Goal: Task Accomplishment & Management: Complete application form

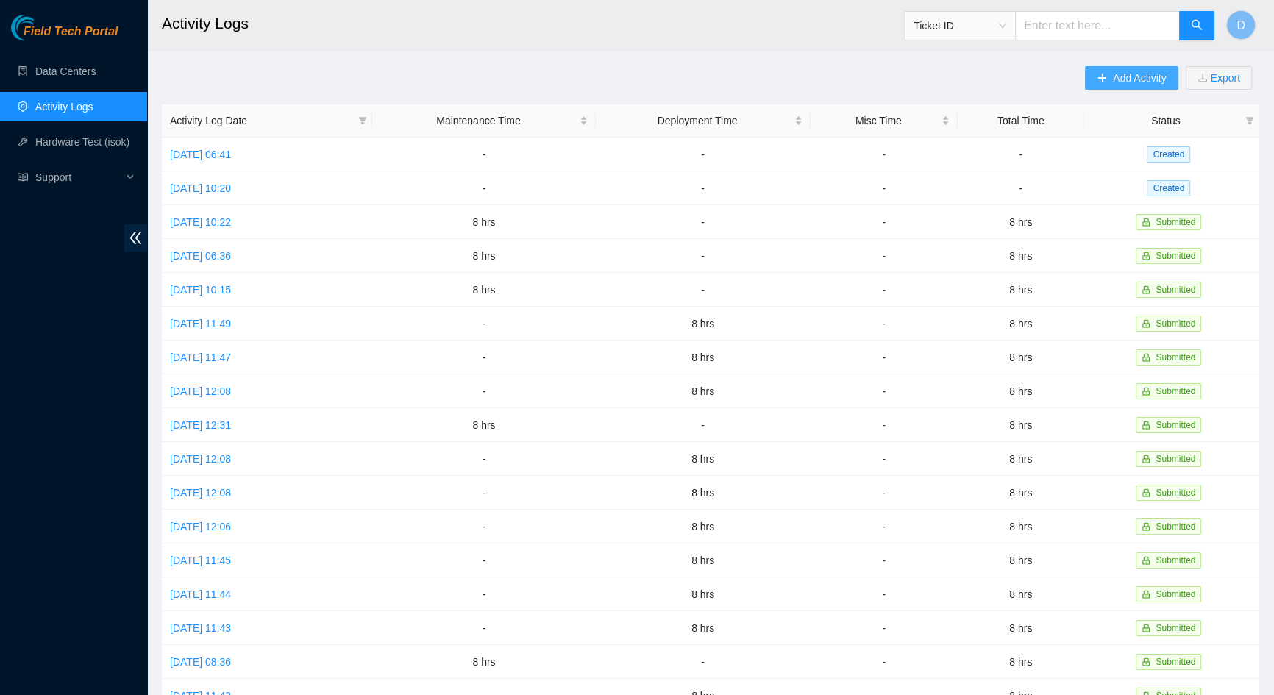
click at [1118, 80] on span "Add Activity" at bounding box center [1139, 78] width 53 height 16
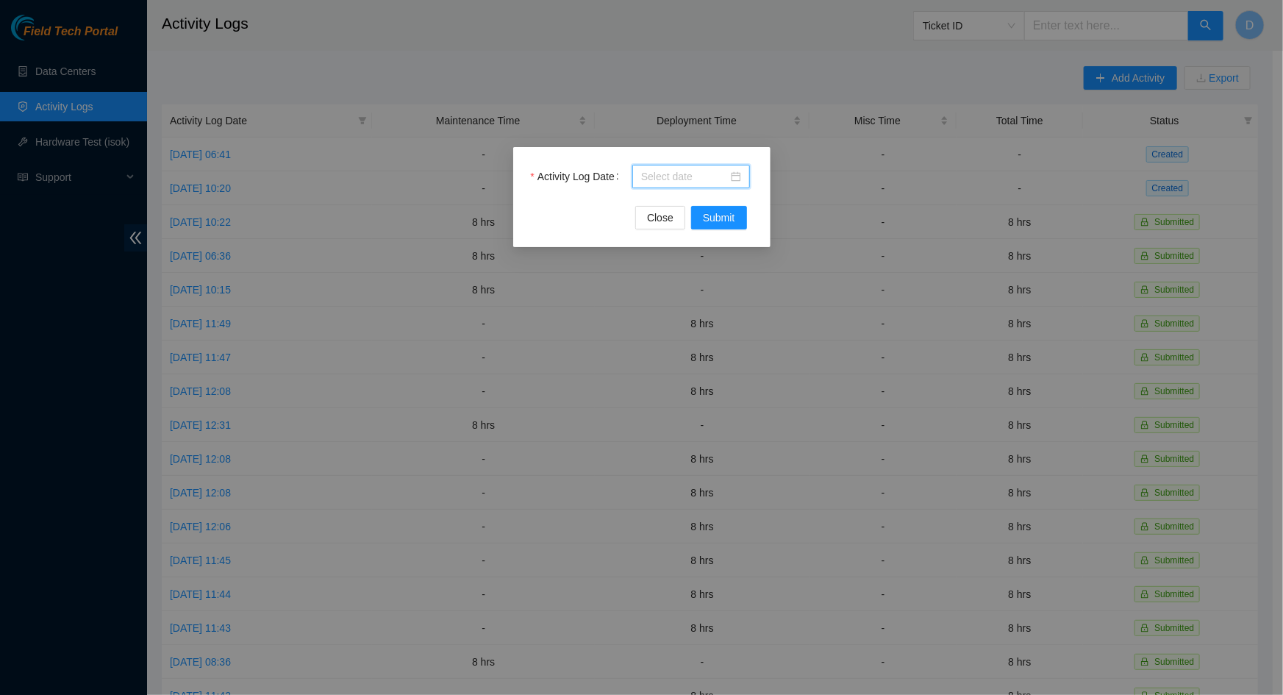
click at [712, 179] on input "Activity Log Date" at bounding box center [684, 176] width 87 height 16
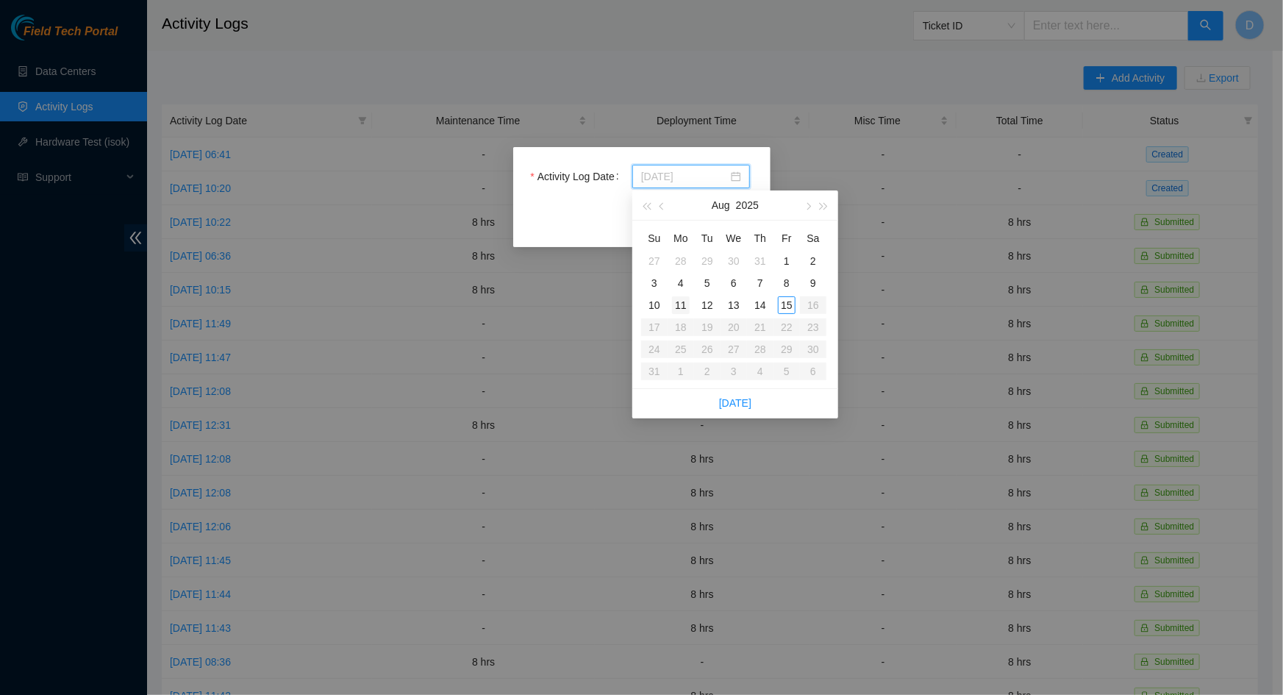
type input "[DATE]"
click at [683, 303] on div "11" at bounding box center [681, 305] width 18 height 18
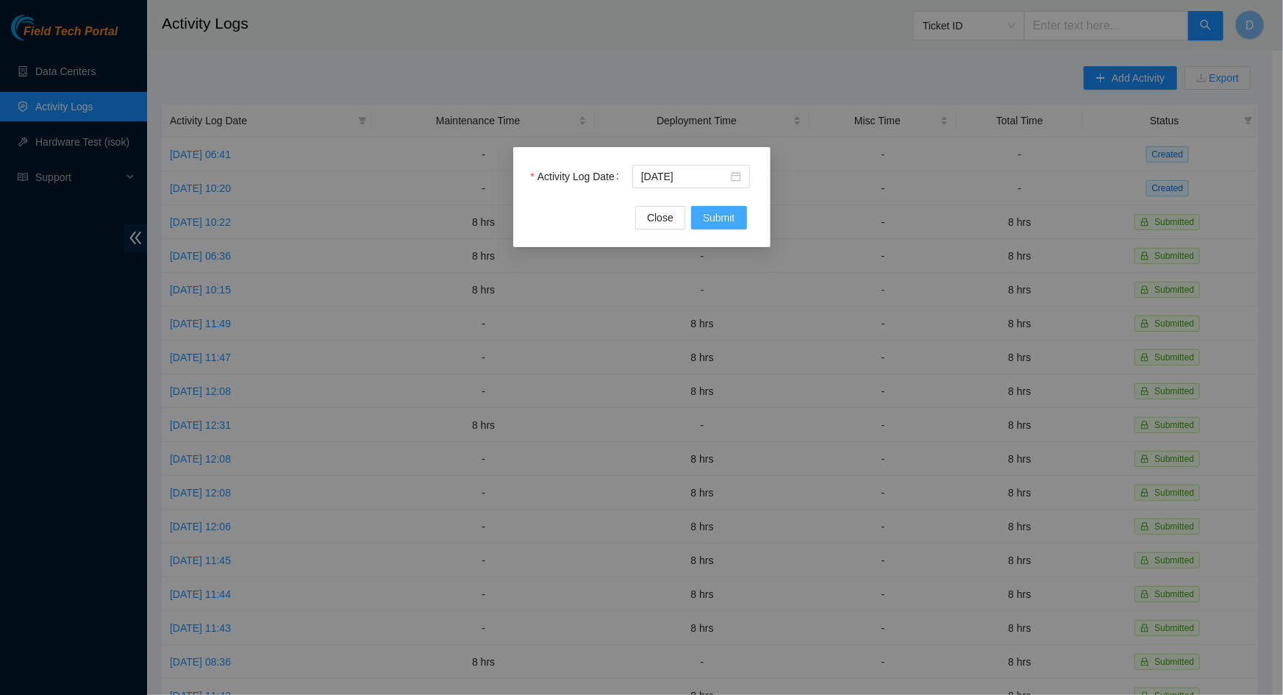
click at [736, 218] on button "Submit" at bounding box center [719, 218] width 56 height 24
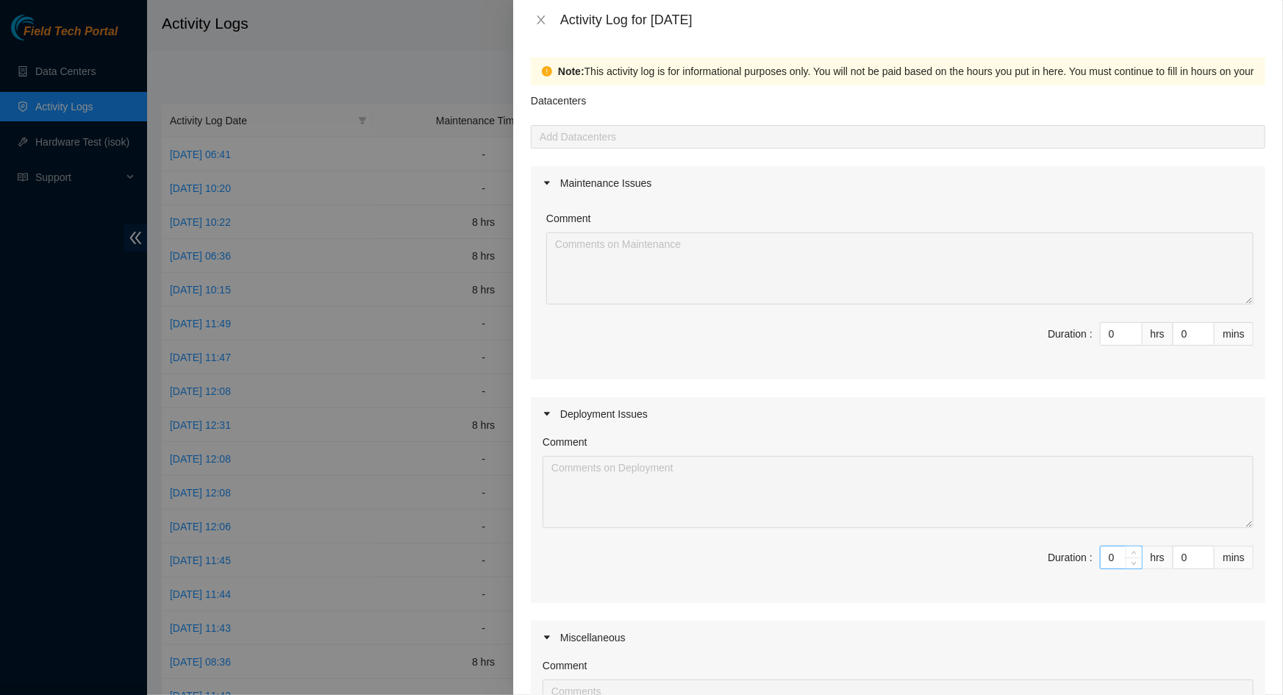
click at [1105, 557] on input "0" at bounding box center [1121, 557] width 41 height 22
type input "8"
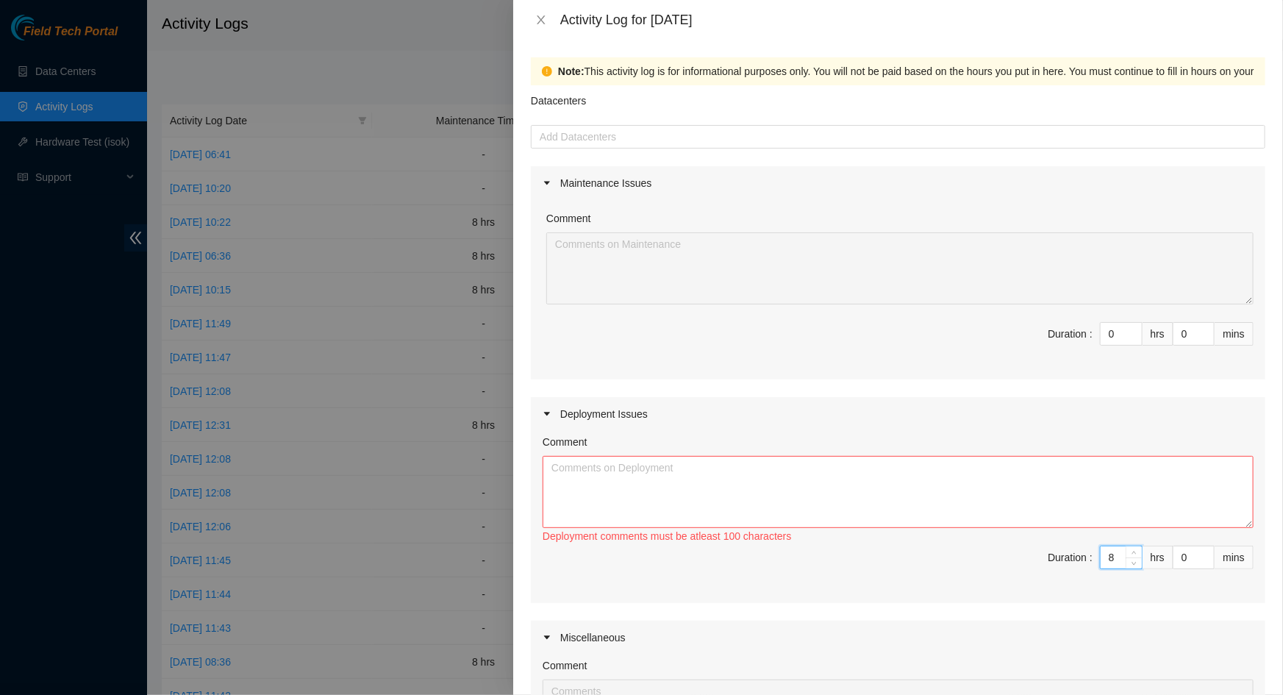
type input "8"
click at [777, 485] on textarea "Comment" at bounding box center [898, 492] width 711 height 72
paste textarea "DP83865 DP83367 FABRIC-LAX2 Leaf105 Leaf106"
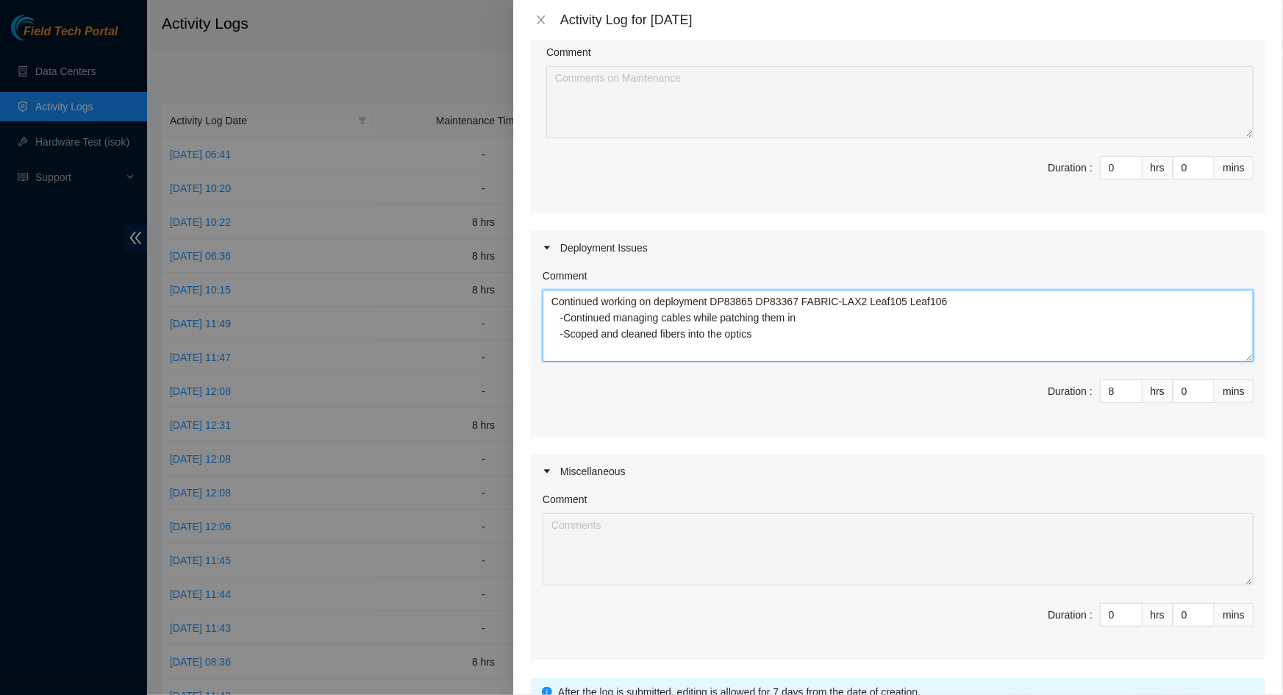
scroll to position [290, 0]
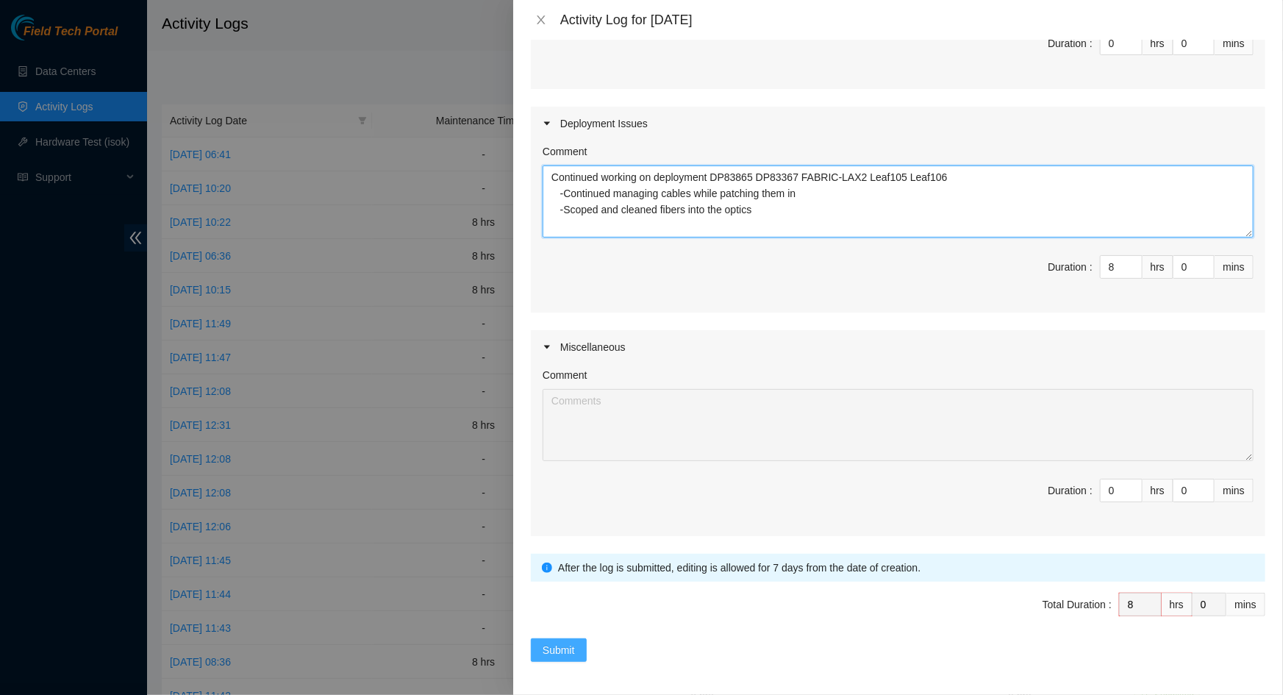
type textarea "Continued working on deployment DP83865 DP83367 FABRIC-LAX2 Leaf105 Leaf106 -Co…"
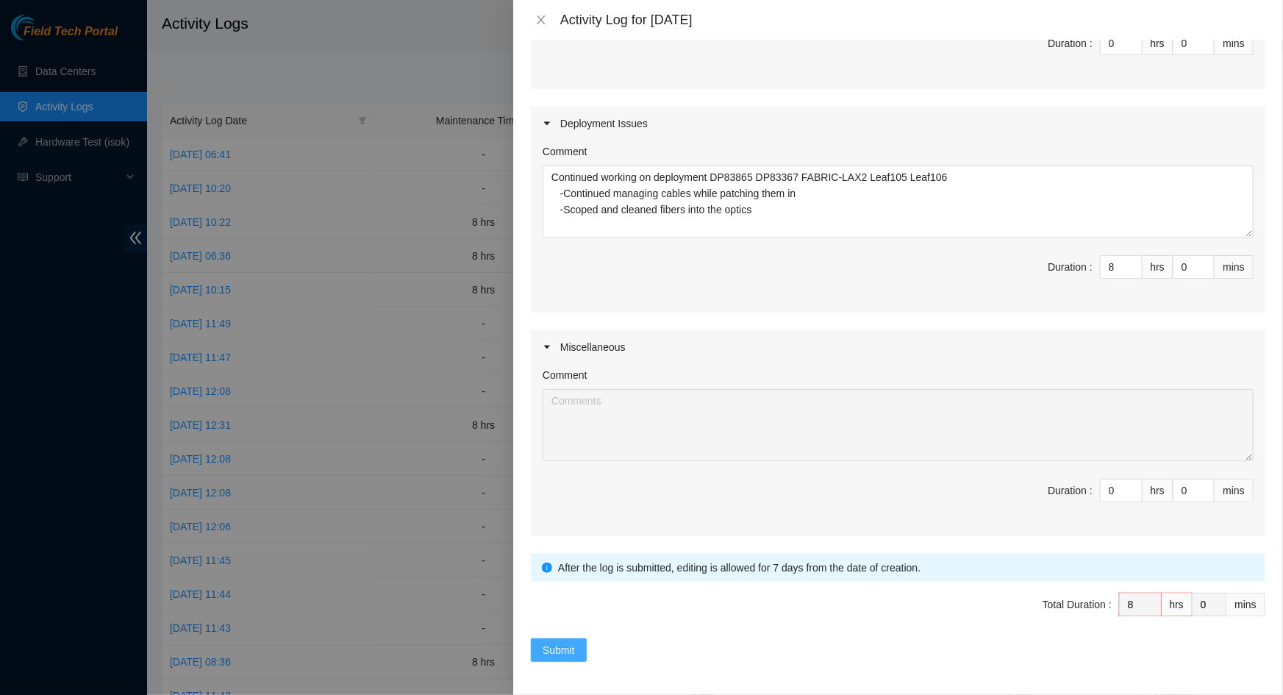
click at [575, 647] on button "Submit" at bounding box center [559, 650] width 56 height 24
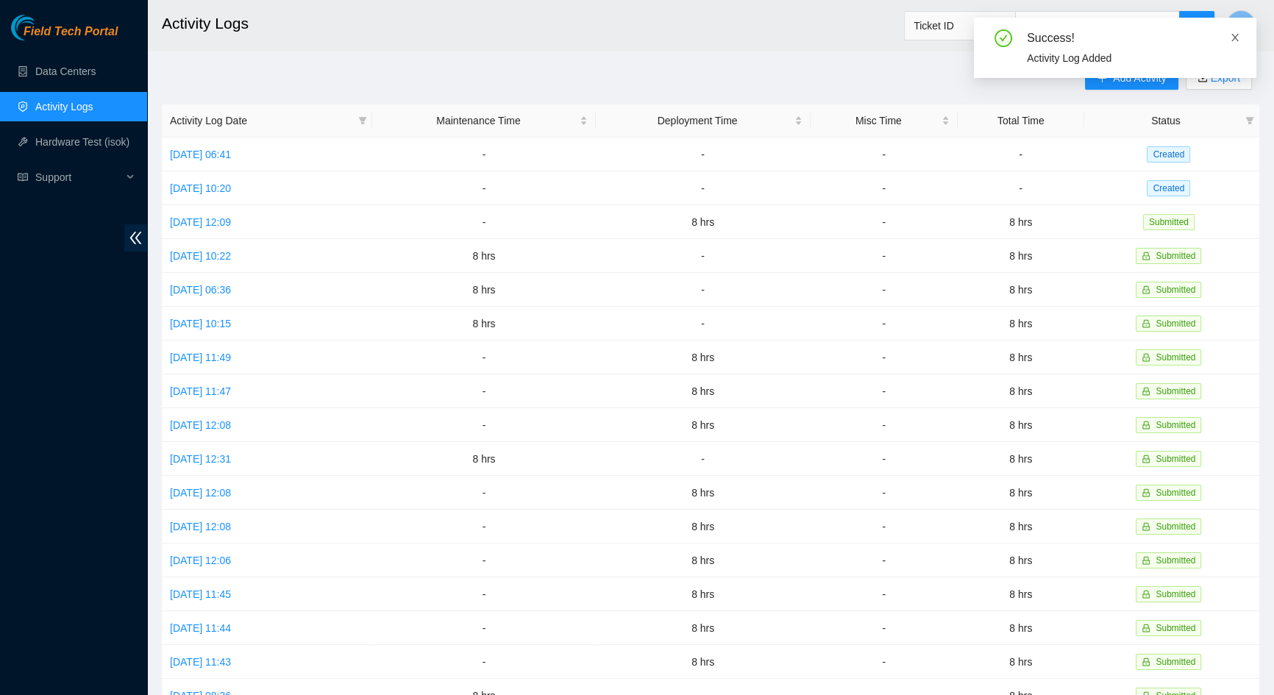
click at [1236, 39] on icon "close" at bounding box center [1235, 37] width 10 height 10
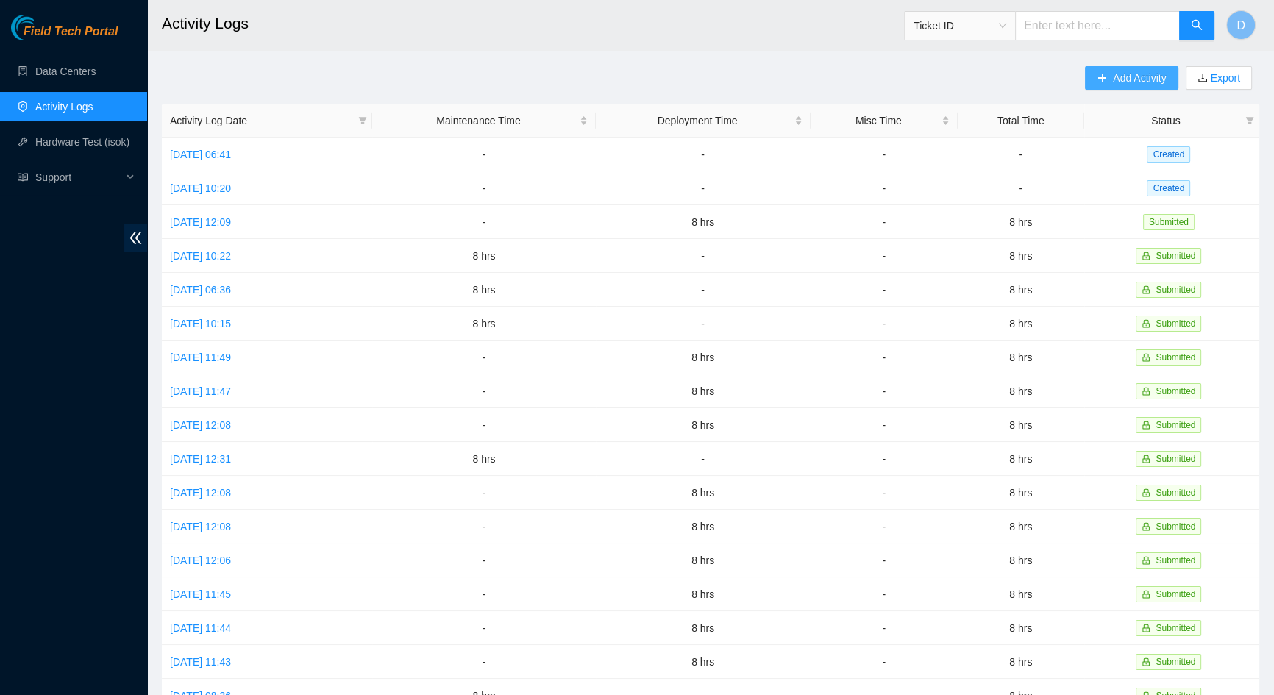
click at [1141, 68] on button "Add Activity" at bounding box center [1131, 78] width 93 height 24
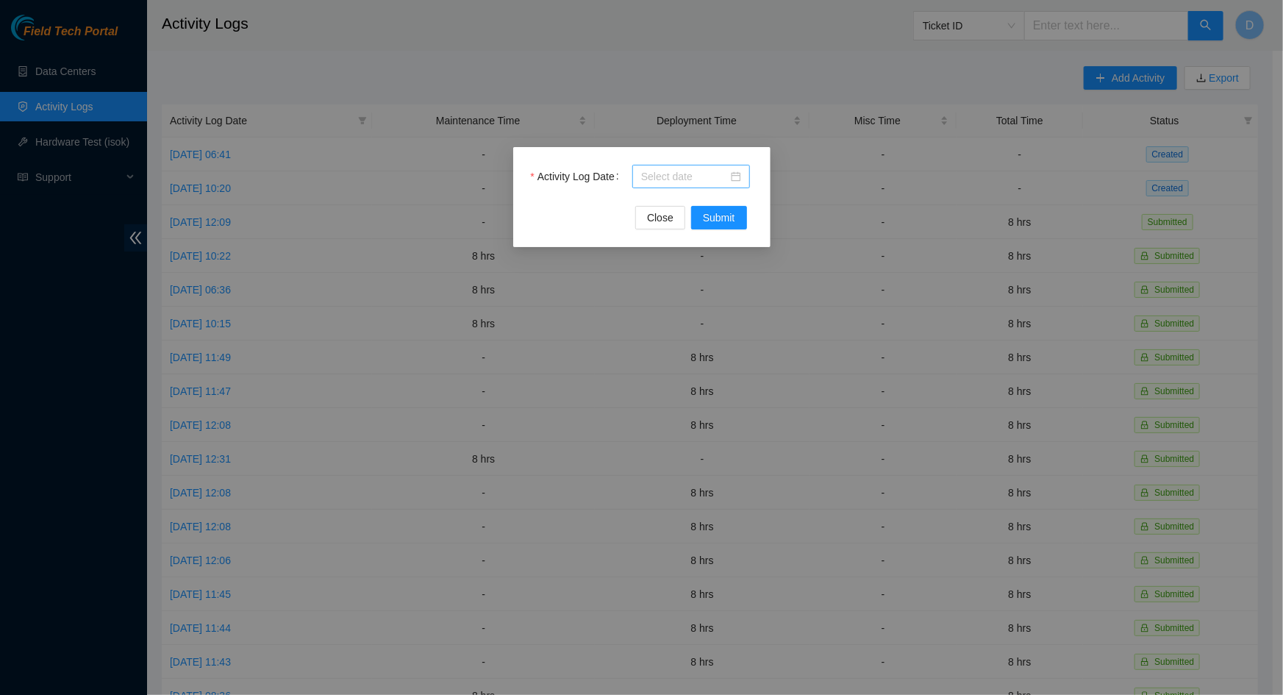
click at [713, 183] on input "Activity Log Date" at bounding box center [684, 176] width 87 height 16
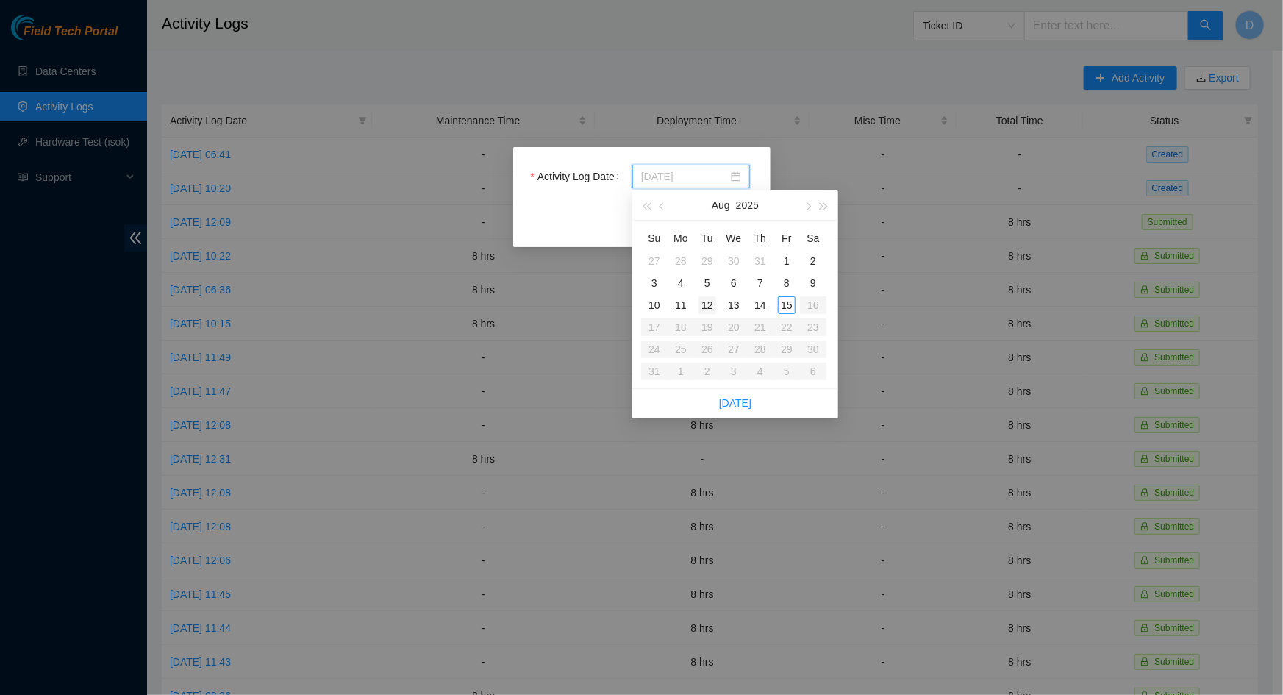
type input "[DATE]"
click at [707, 302] on div "12" at bounding box center [708, 305] width 18 height 18
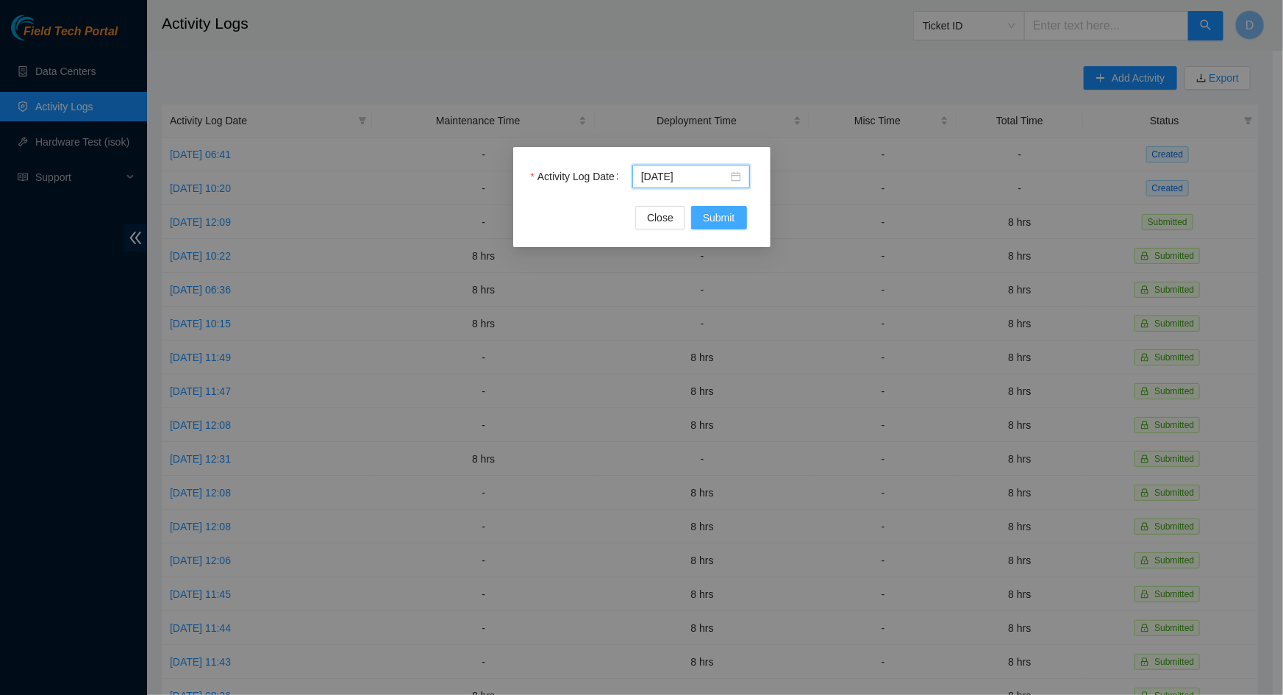
click at [736, 218] on button "Submit" at bounding box center [719, 218] width 56 height 24
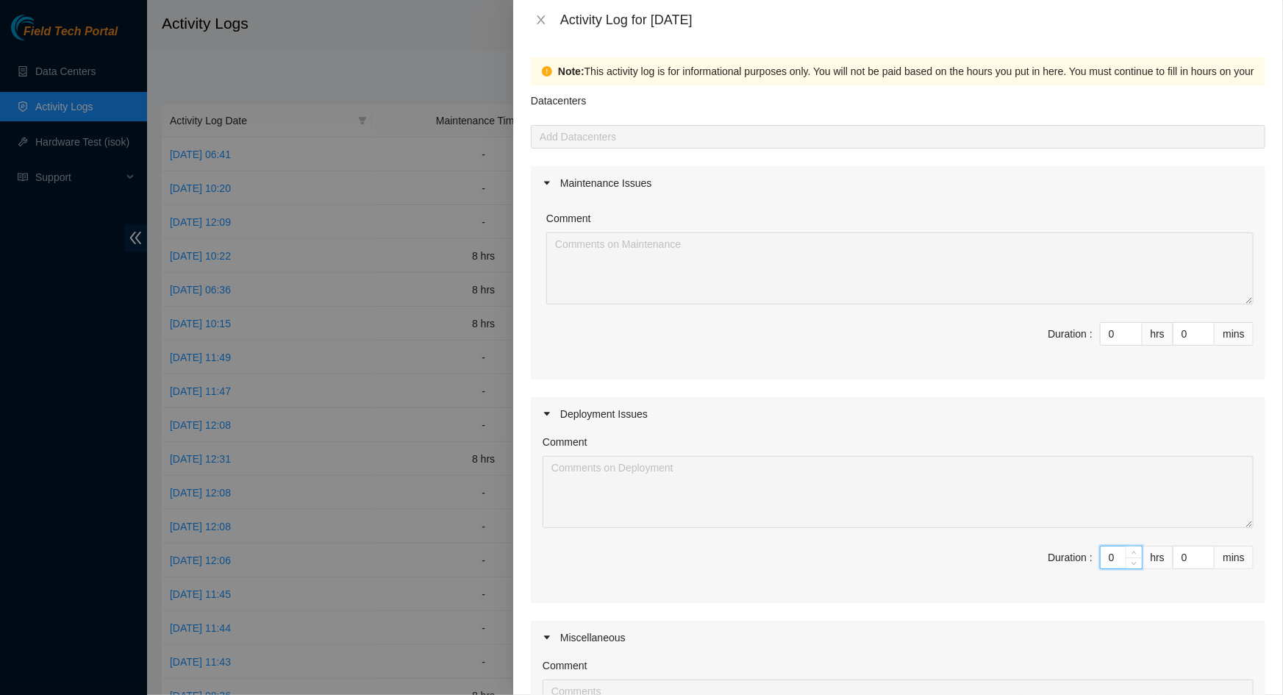
click at [1105, 560] on input "0" at bounding box center [1121, 557] width 41 height 22
type input "8"
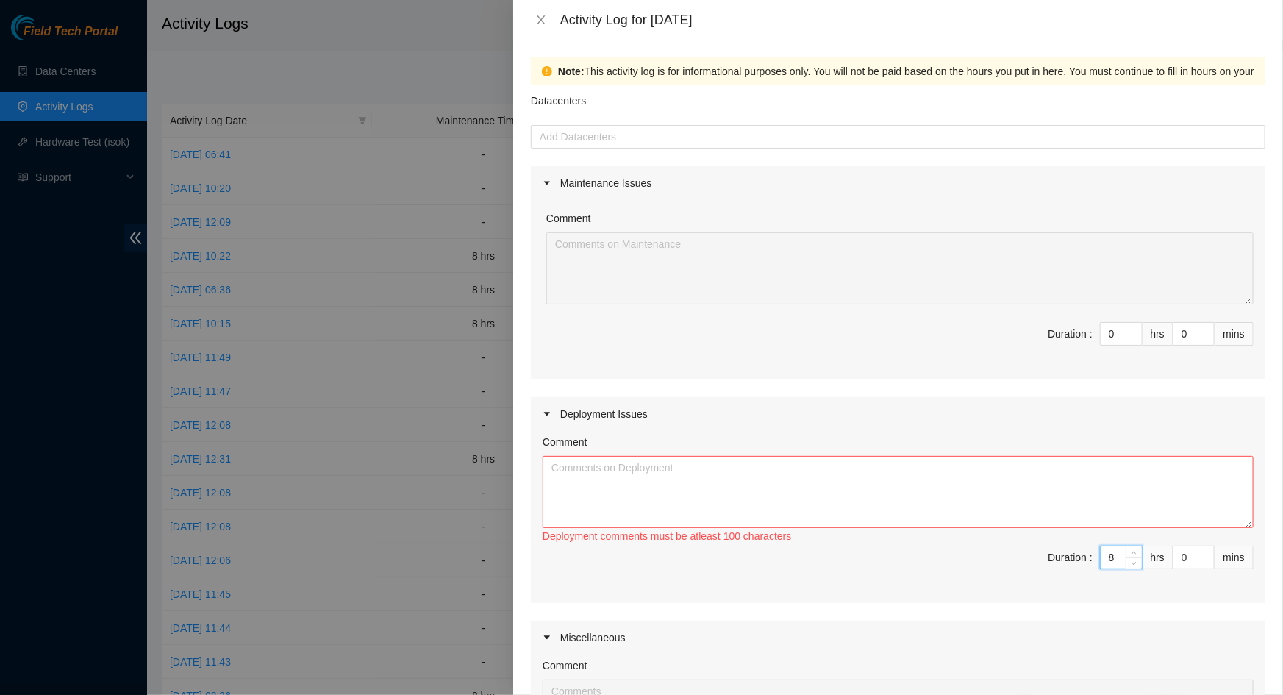
type input "8"
click at [904, 485] on textarea "Comment" at bounding box center [898, 492] width 711 height 72
paste textarea "Continued working on deployment DP83865 DP83367 FABRIC-LAX2 Leaf105 Leaf106 -Co…"
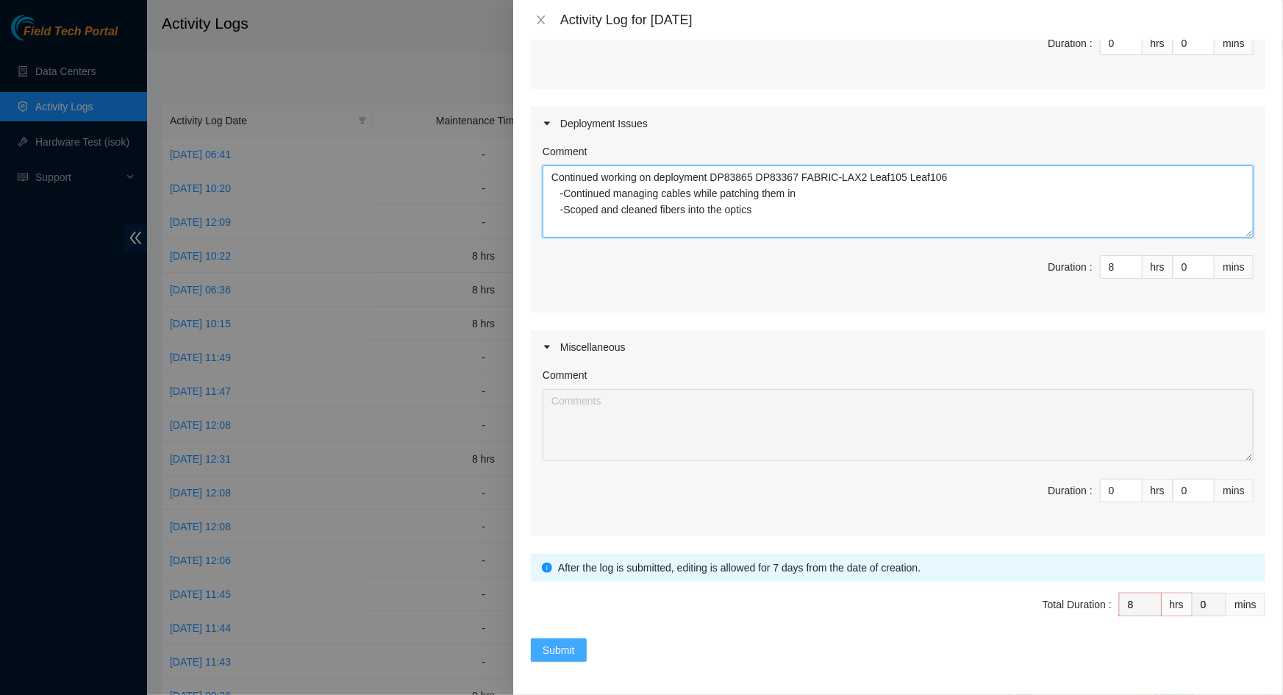
type textarea "Continued working on deployment DP83865 DP83367 FABRIC-LAX2 Leaf105 Leaf106 -Co…"
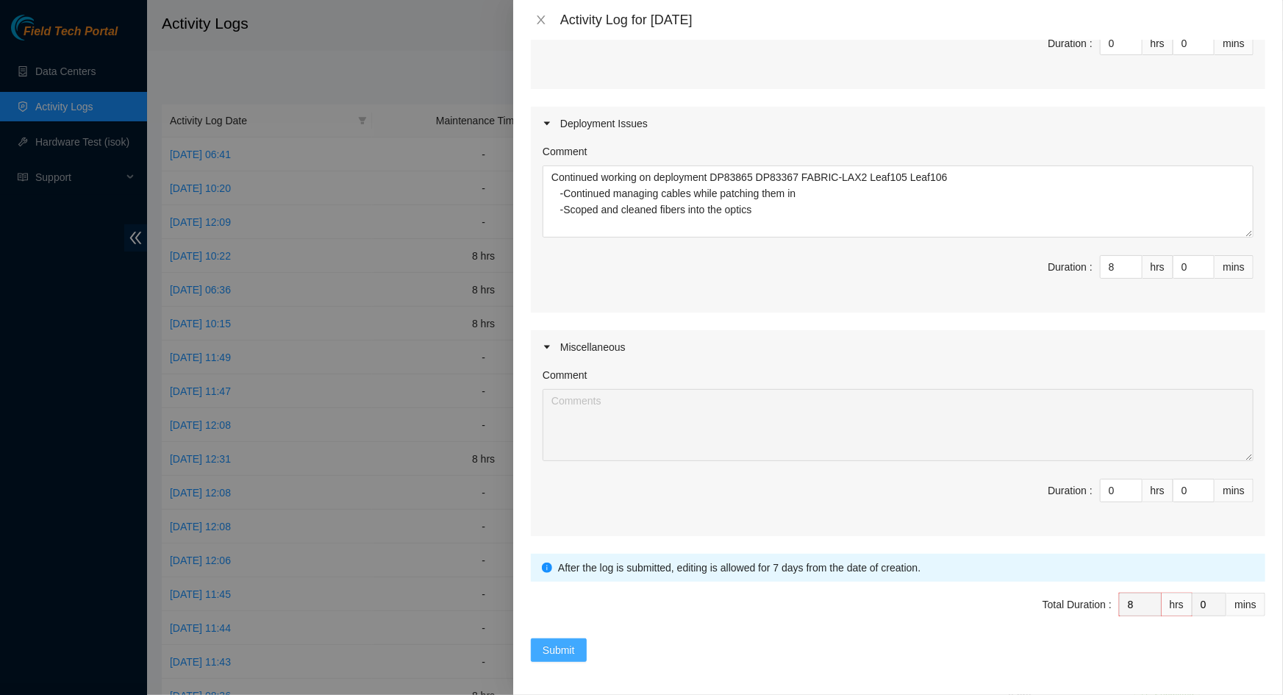
click at [574, 655] on span "Submit" at bounding box center [559, 650] width 32 height 16
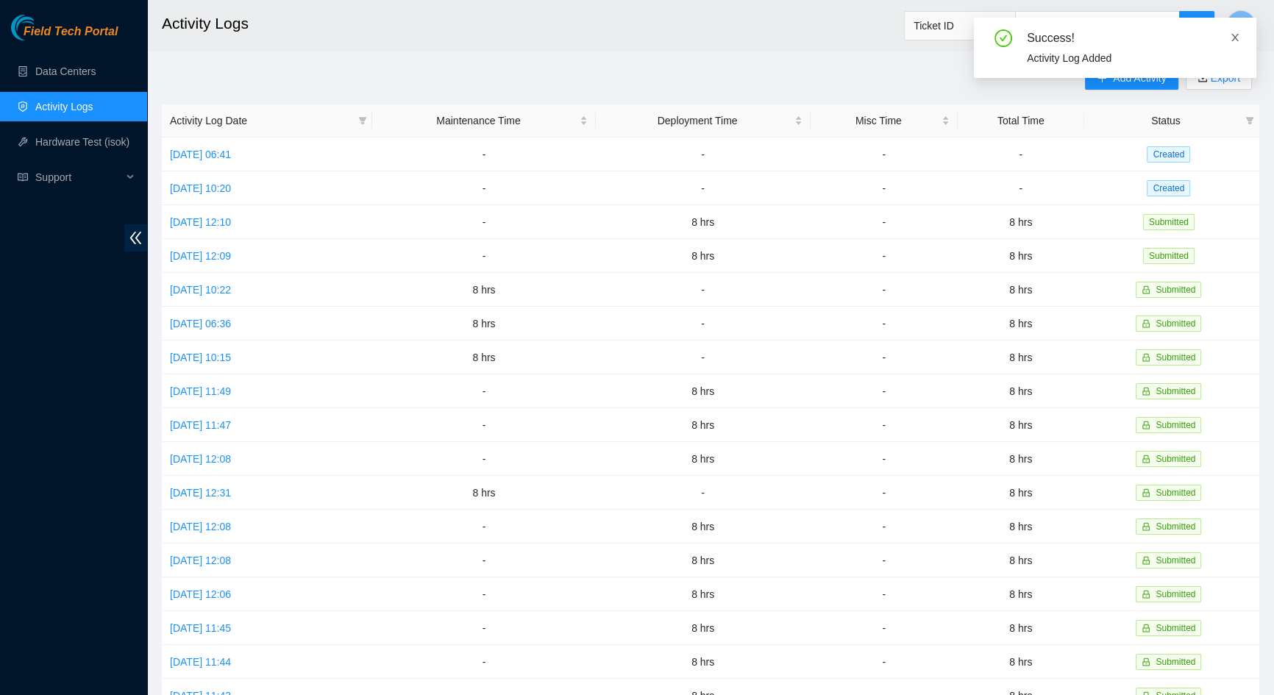
drag, startPoint x: 1236, startPoint y: 37, endPoint x: 1164, endPoint y: 60, distance: 75.1
click at [1233, 38] on icon "close" at bounding box center [1235, 37] width 10 height 10
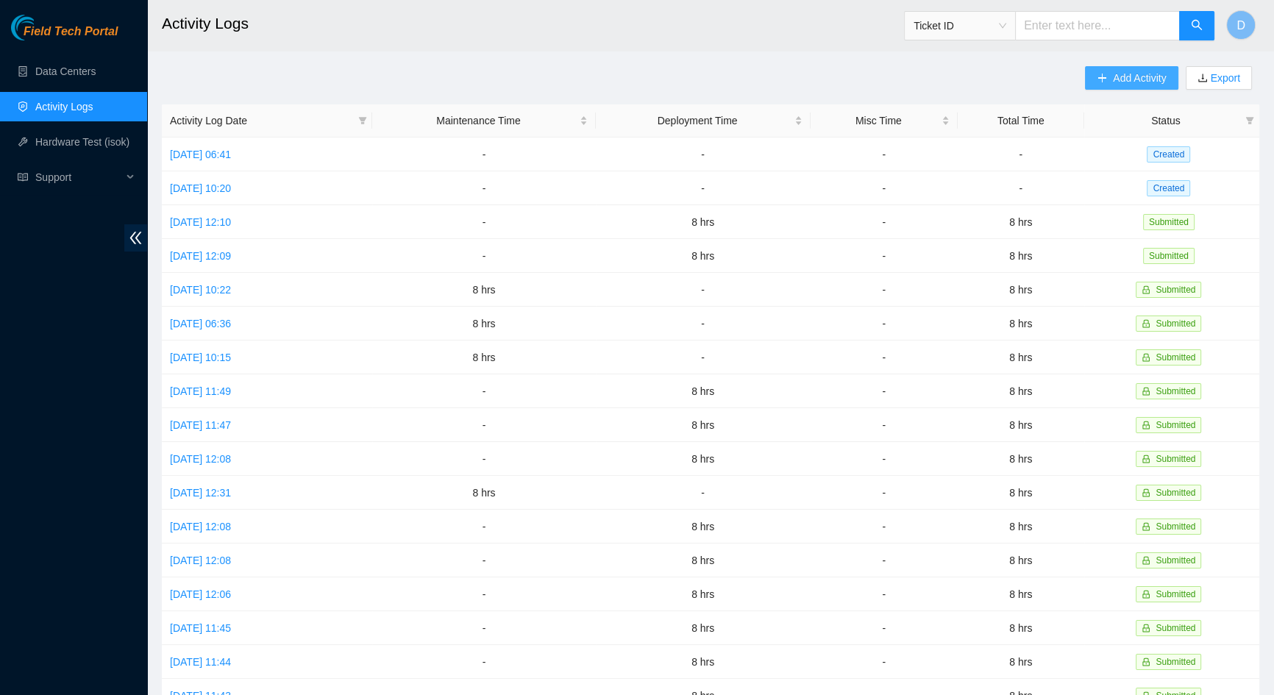
click at [1139, 74] on span "Add Activity" at bounding box center [1139, 78] width 53 height 16
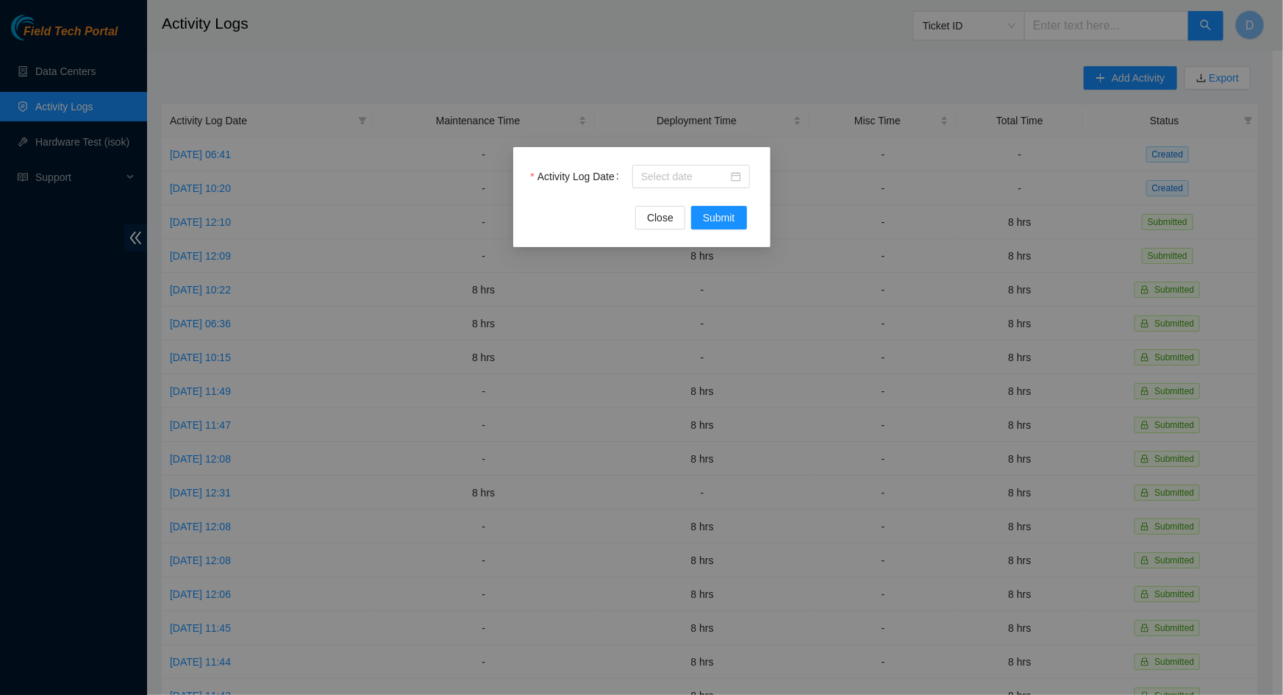
click at [455, 217] on div "Activity Log Date Close Submit" at bounding box center [641, 347] width 1283 height 695
drag, startPoint x: 656, startPoint y: 216, endPoint x: 479, endPoint y: 224, distance: 176.7
click at [649, 215] on span "Close" at bounding box center [660, 218] width 26 height 16
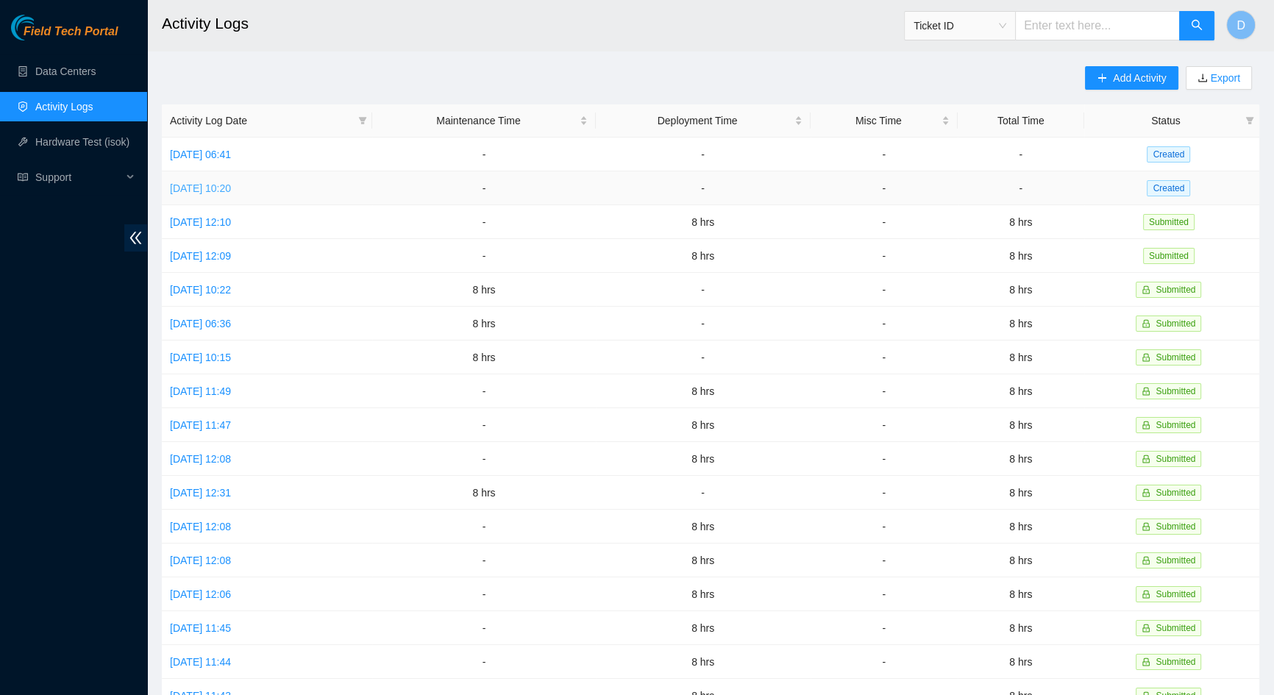
click at [231, 189] on link "[DATE] 10:20" at bounding box center [200, 188] width 61 height 12
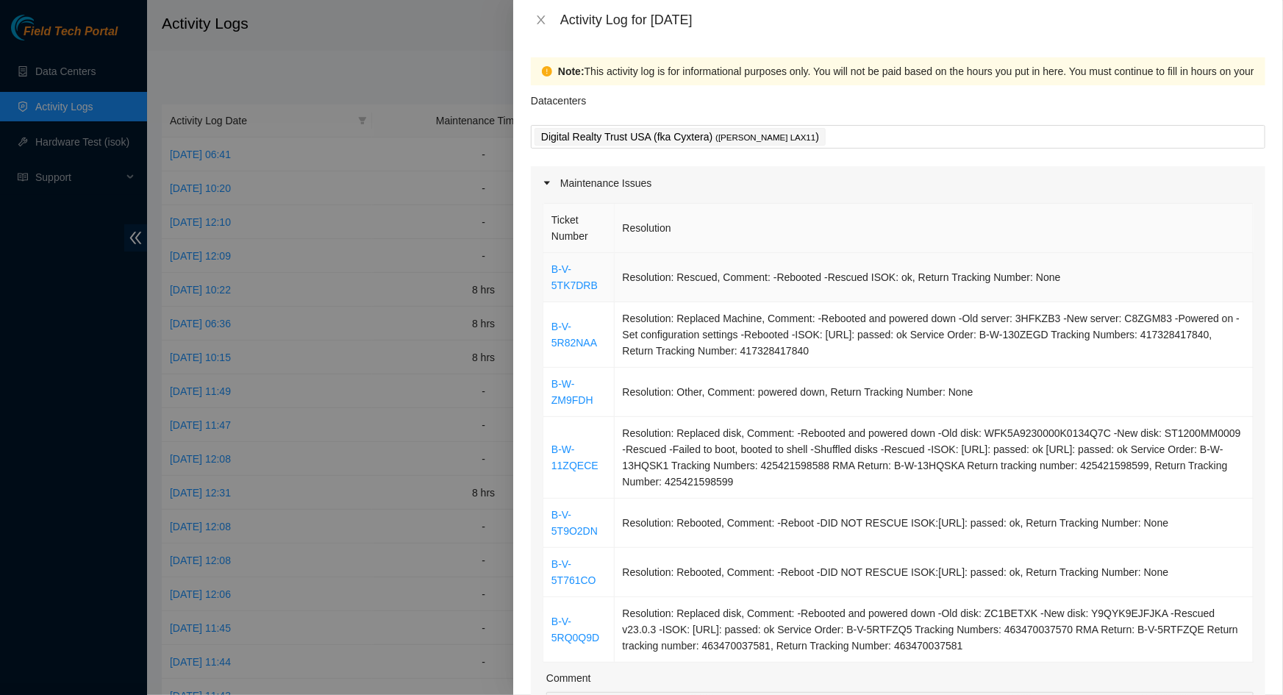
drag, startPoint x: 945, startPoint y: 414, endPoint x: 543, endPoint y: 278, distance: 424.0
click at [543, 278] on tbody "B-V-5TK7DRB Resolution: Rescued, Comment: -Rebooted -Rescued ISOK: ok, Return T…" at bounding box center [898, 458] width 710 height 410
copy tbody "5TK7DRB Resolution: Rescued, Comment: -Rebooted -Rescued ISOK: ok, Return Track…"
click at [963, 651] on td "Resolution: Replaced disk, Comment: -Rebooted and powered down -Old disk: ZC1BE…" at bounding box center [934, 629] width 639 height 65
click at [963, 640] on td "Resolution: Replaced disk, Comment: -Rebooted and powered down -Old disk: ZC1BE…" at bounding box center [934, 629] width 639 height 65
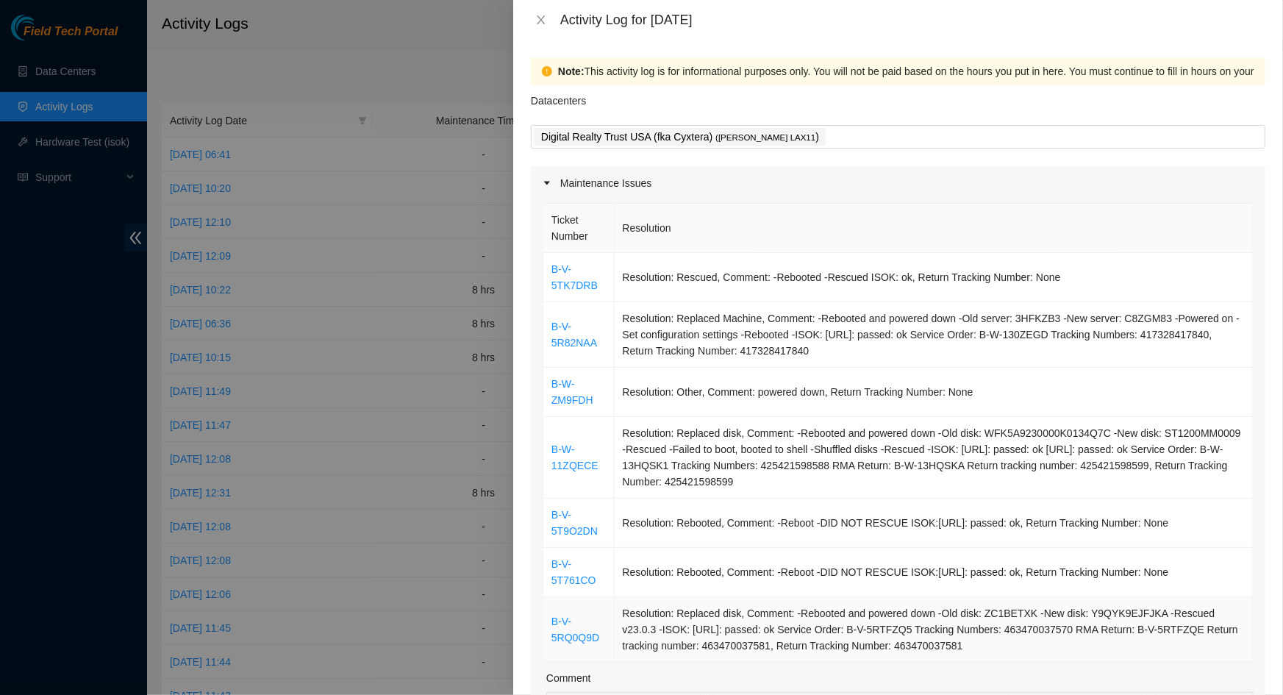
click at [963, 649] on td "Resolution: Replaced disk, Comment: -Rebooted and powered down -Old disk: ZC1BE…" at bounding box center [934, 629] width 639 height 65
drag, startPoint x: 963, startPoint y: 645, endPoint x: 552, endPoint y: 269, distance: 557.0
click at [552, 269] on tbody "B-V-5TK7DRB Resolution: Rescued, Comment: -Rebooted -Rescued ISOK: ok, Return T…" at bounding box center [898, 458] width 710 height 410
copy tbody "B-V-5TK7DRB Resolution: Rescued, Comment: -Rebooted -Rescued ISOK: ok, Return T…"
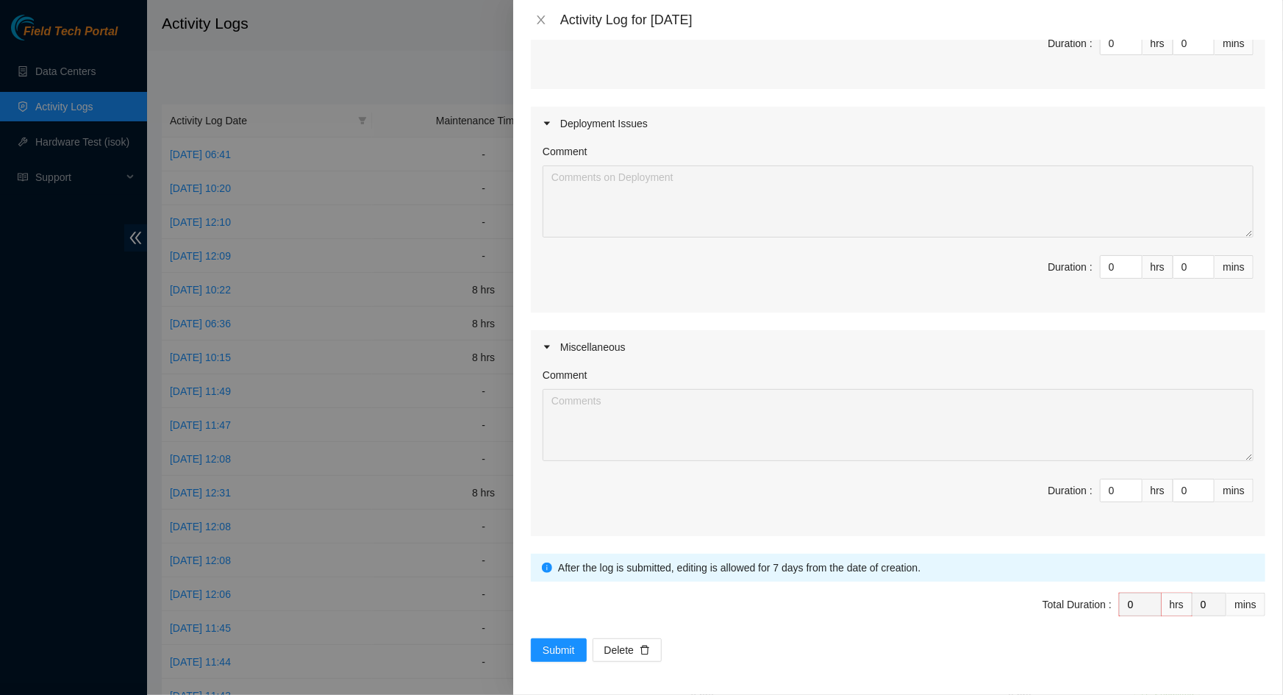
scroll to position [549, 0]
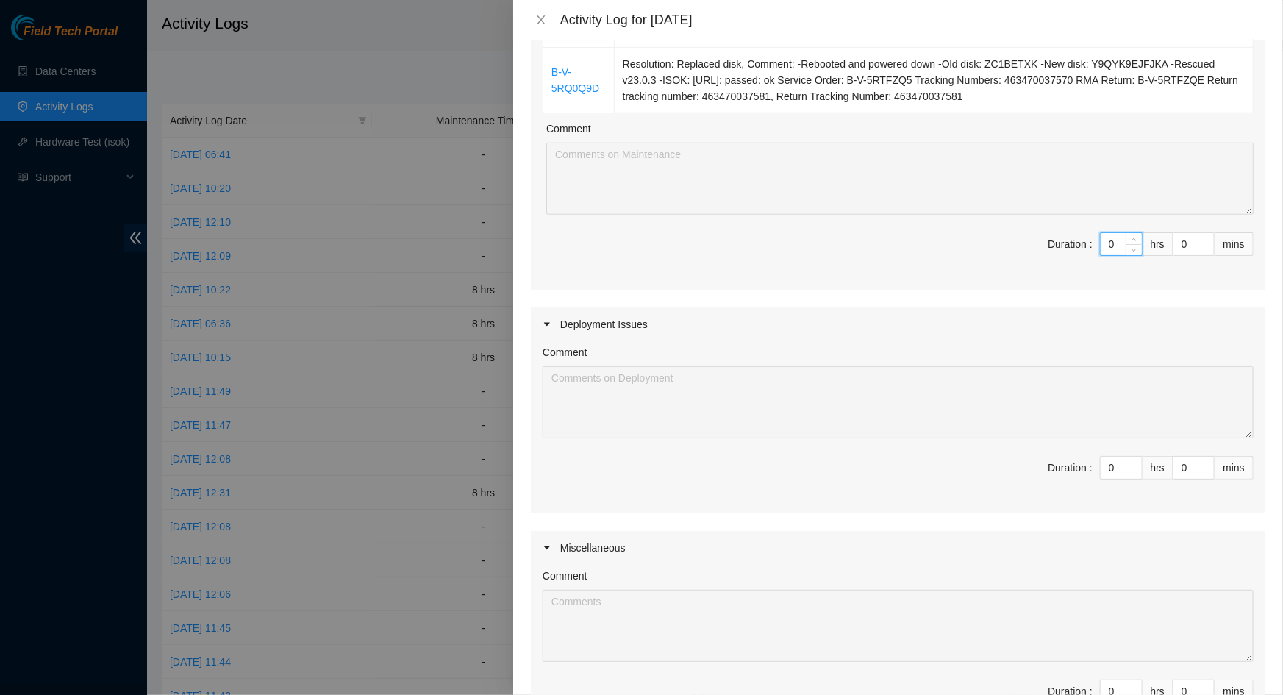
click at [1108, 244] on input "0" at bounding box center [1121, 244] width 41 height 22
type input "8"
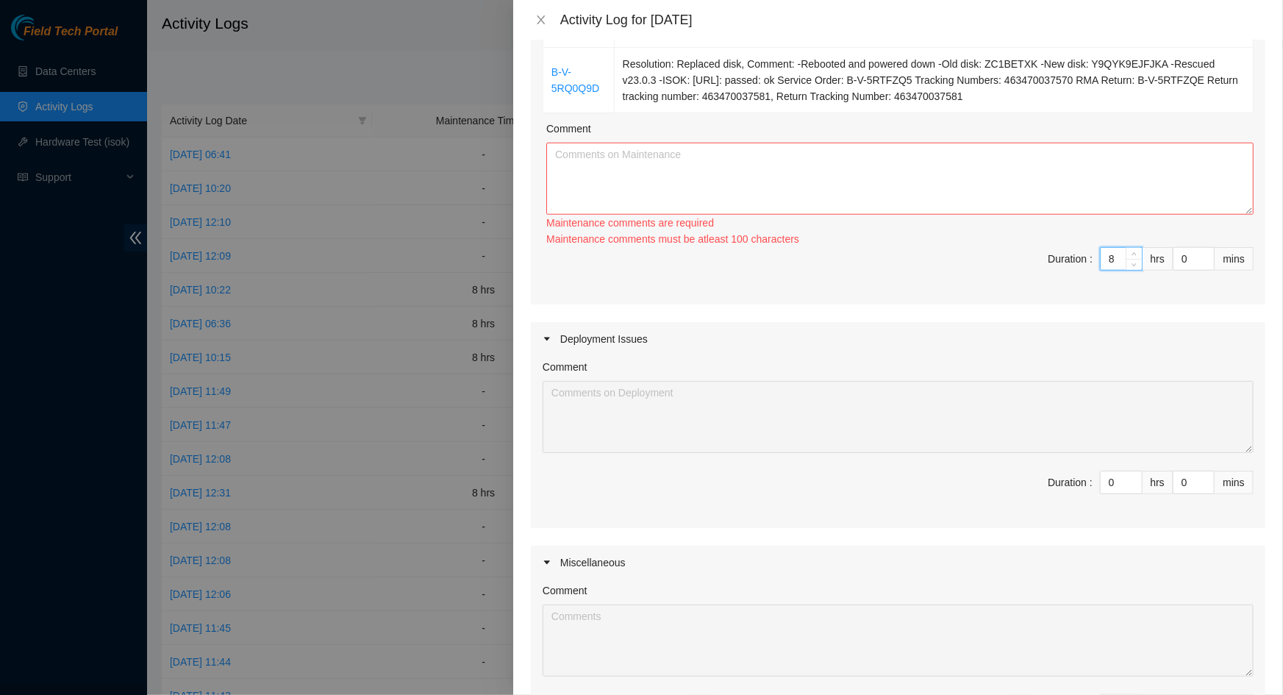
type input "8"
drag, startPoint x: 910, startPoint y: 209, endPoint x: 905, endPoint y: 199, distance: 11.5
click at [909, 204] on textarea "Comment" at bounding box center [899, 179] width 707 height 72
paste textarea "B-V-5TK7DRB Resolution: Rescued, Comment: -Rebooted -Rescued ISOK: ok, Return T…"
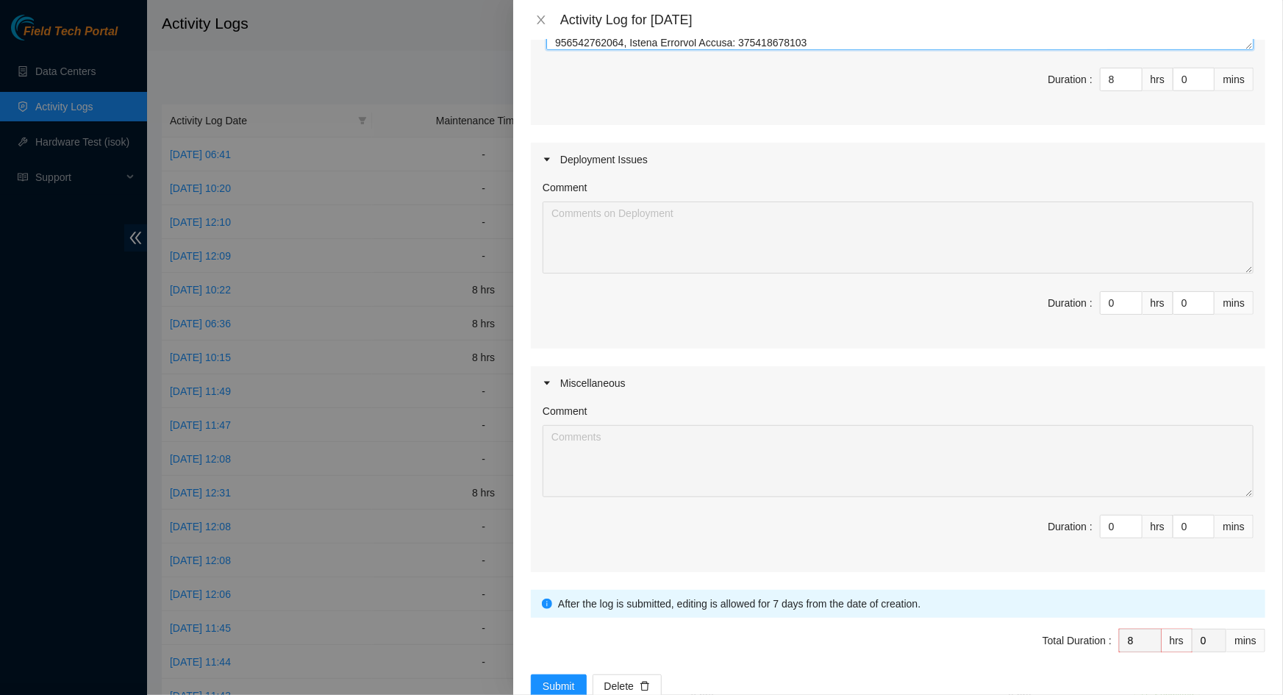
scroll to position [750, 0]
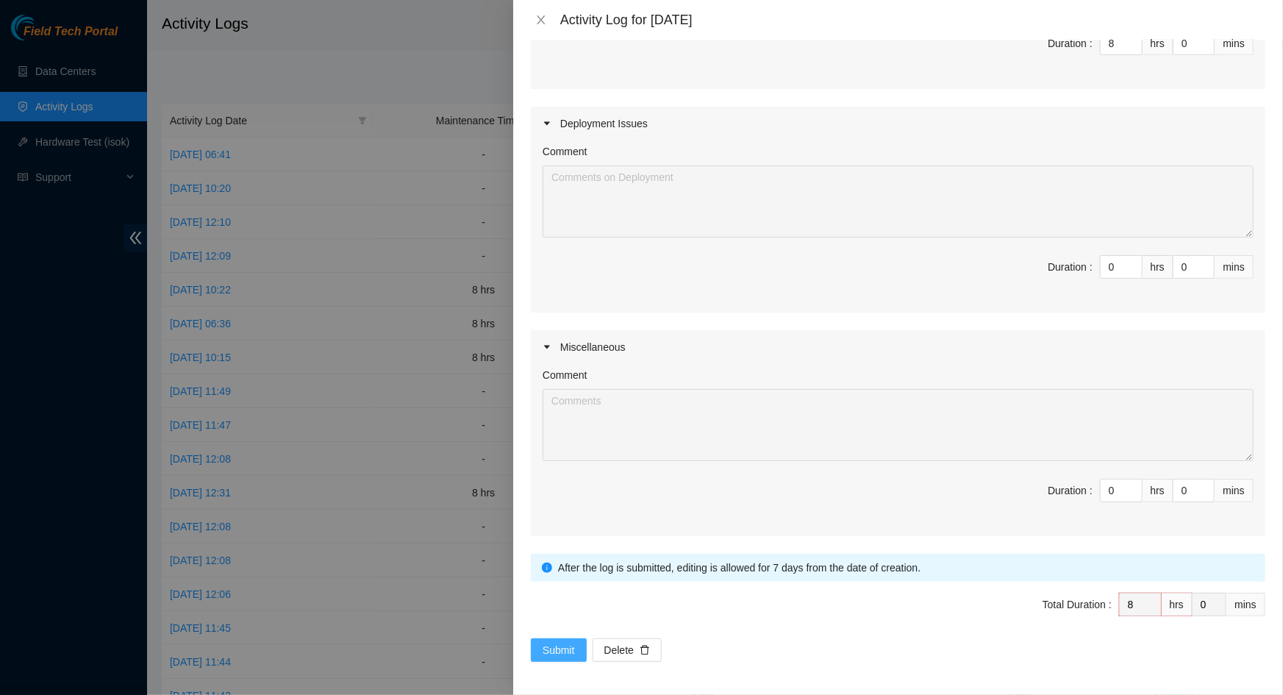
type textarea "B-V-5TK7DRB Resolution: Rescued, Comment: -Rebooted -Rescued ISOK: ok, Return T…"
click at [576, 641] on button "Submit" at bounding box center [559, 650] width 56 height 24
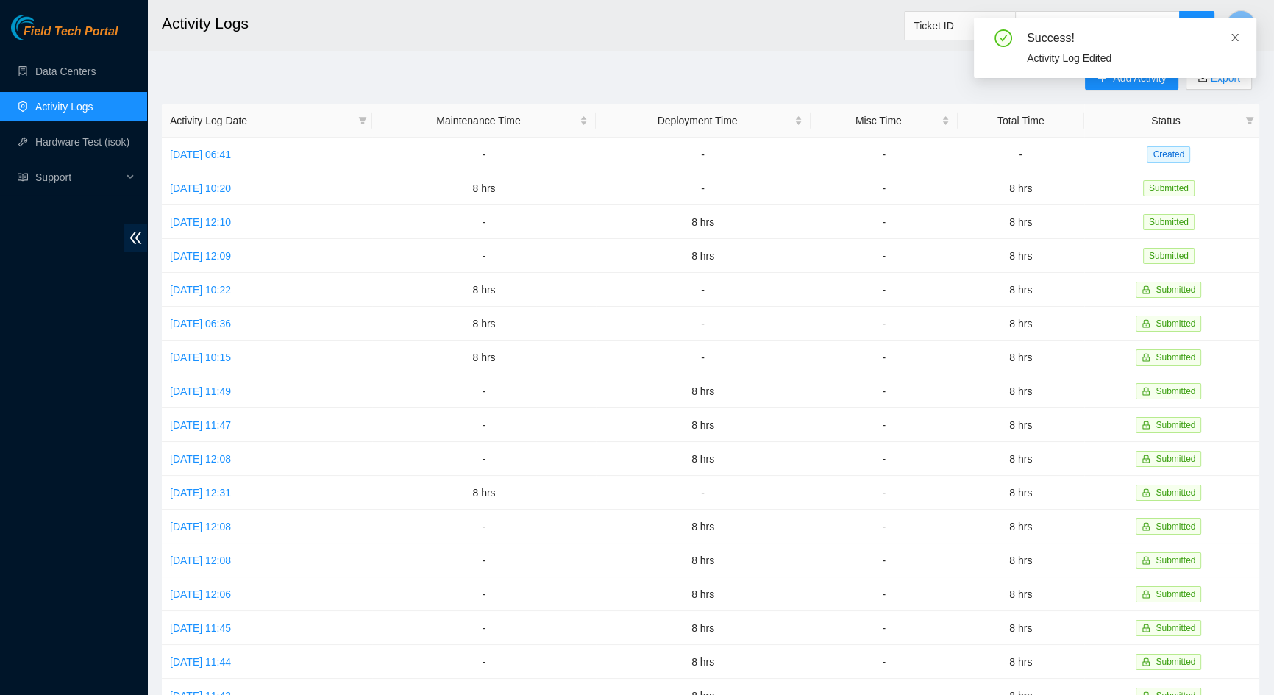
click at [1233, 41] on icon "close" at bounding box center [1235, 37] width 10 height 10
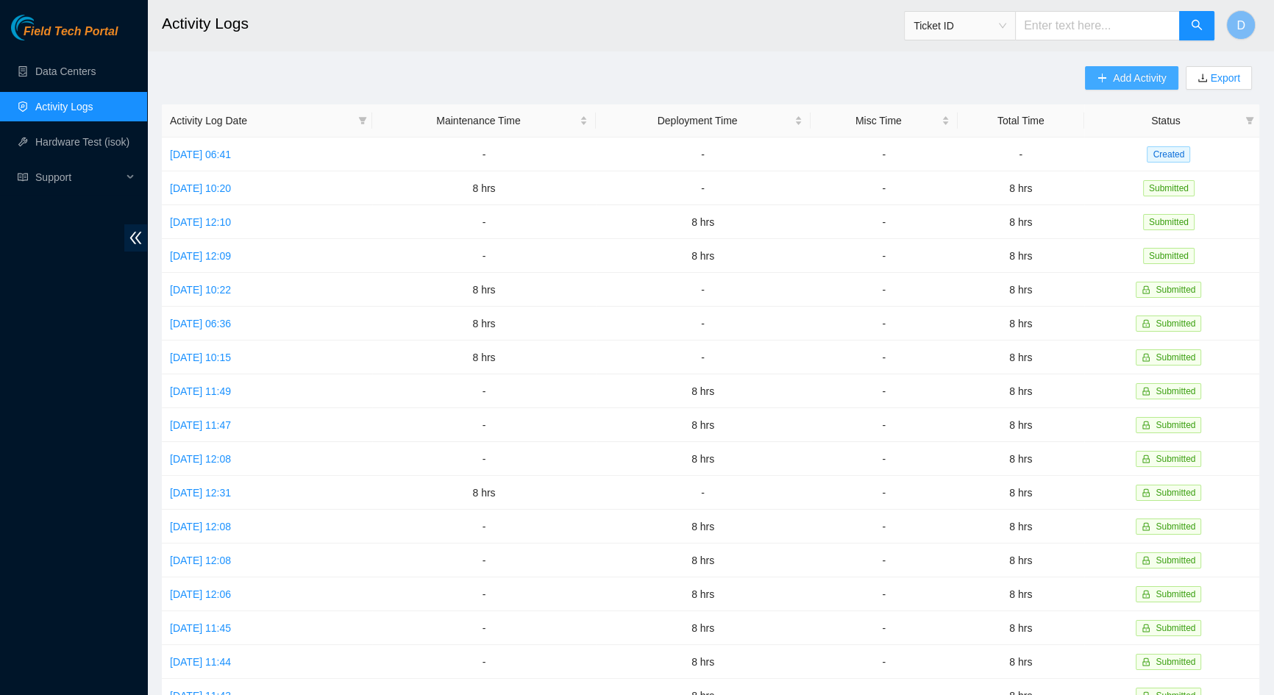
click at [1146, 73] on span "Add Activity" at bounding box center [1139, 78] width 53 height 16
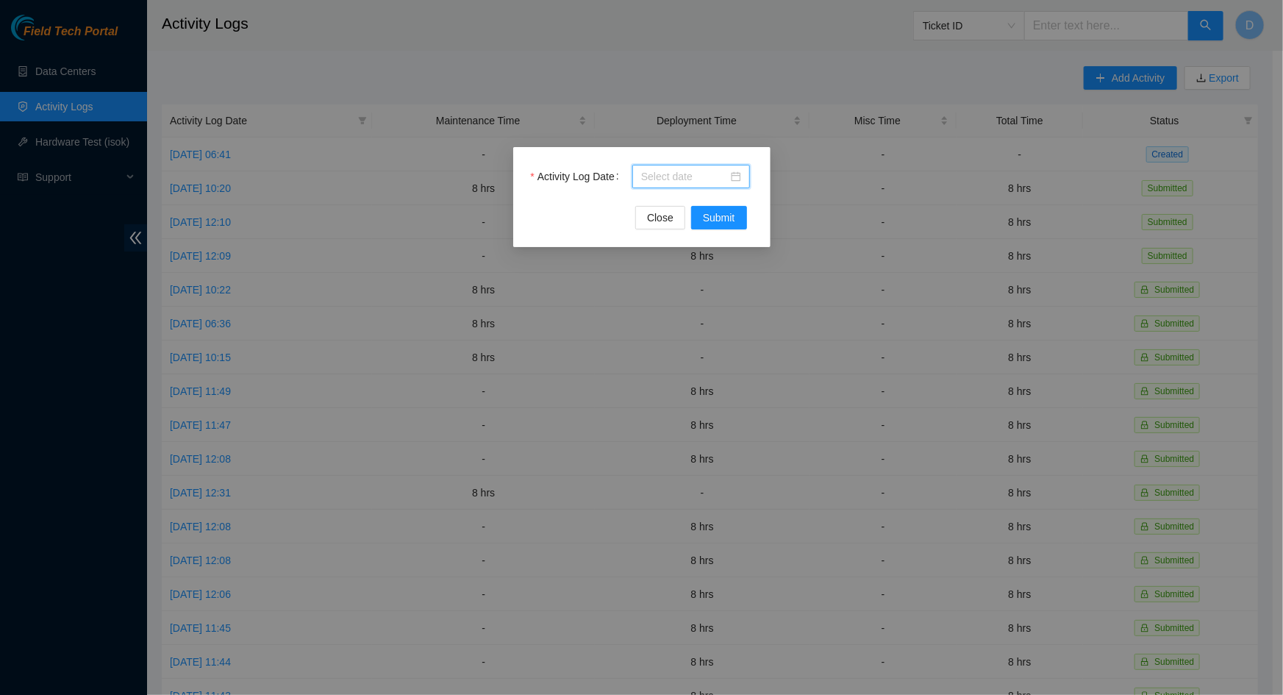
click at [707, 174] on input "Activity Log Date" at bounding box center [684, 176] width 87 height 16
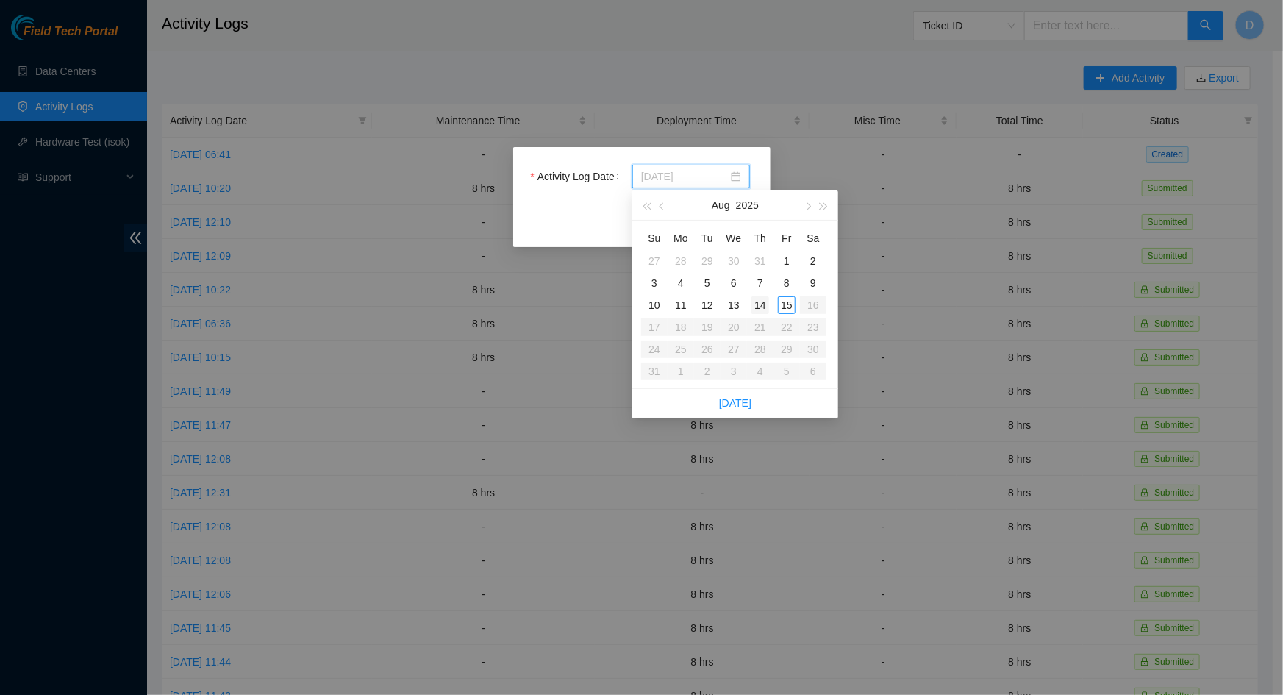
type input "[DATE]"
click at [759, 304] on div "14" at bounding box center [761, 305] width 18 height 18
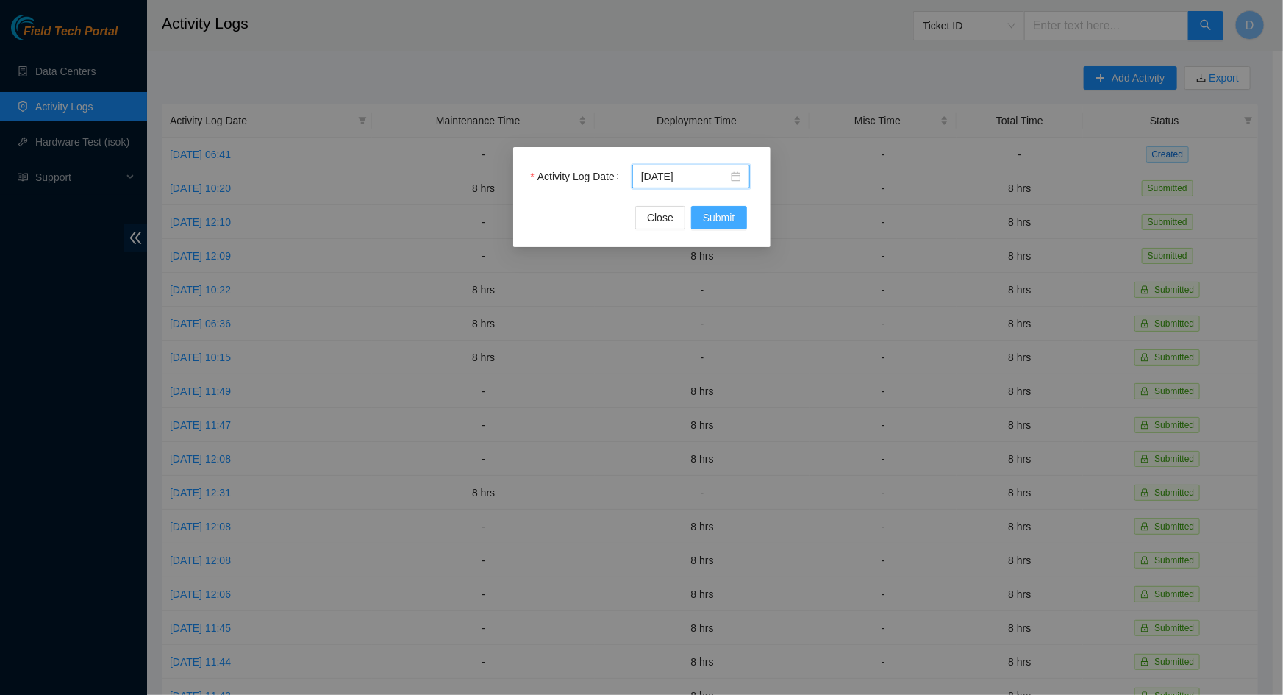
click at [721, 216] on span "Submit" at bounding box center [719, 218] width 32 height 16
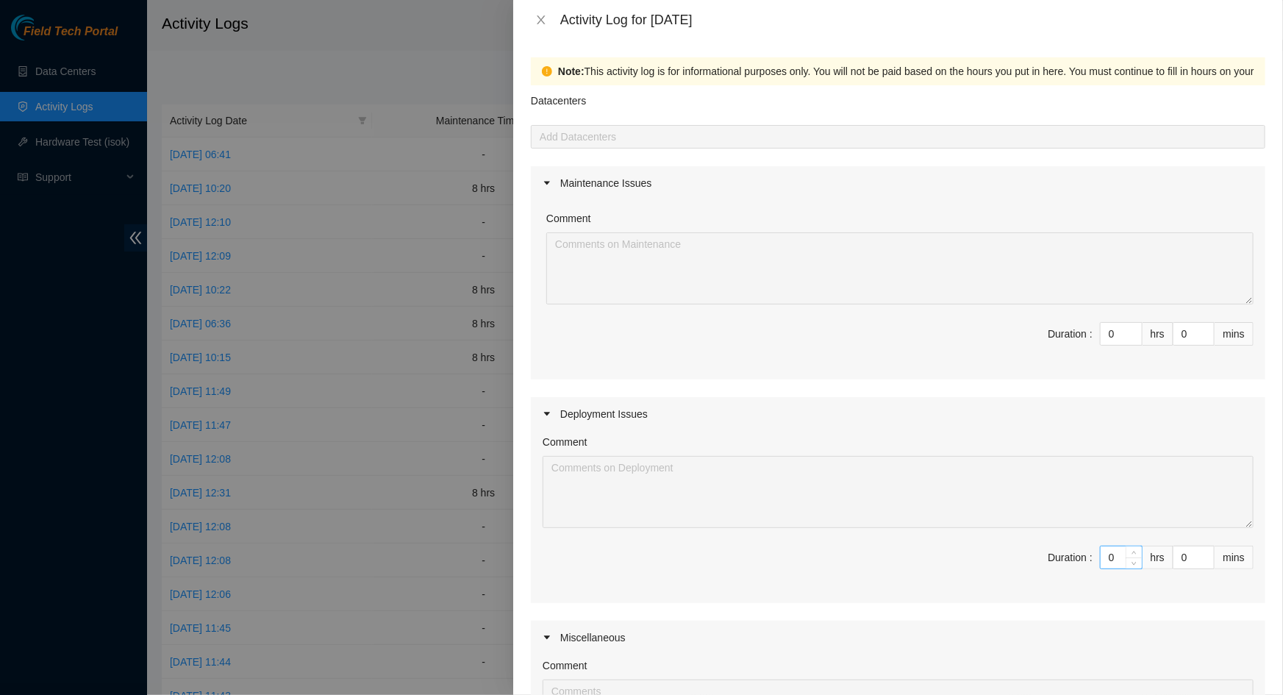
click at [1113, 555] on input "0" at bounding box center [1121, 557] width 41 height 22
type input "8"
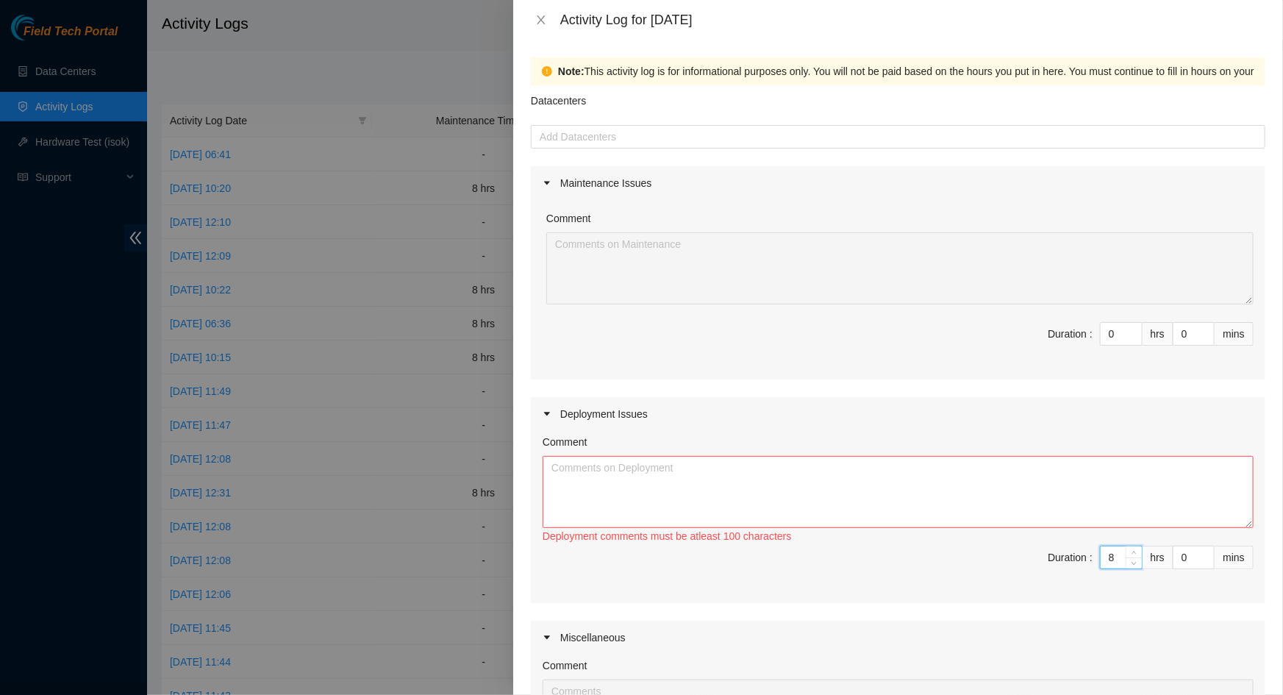
type input "8"
click at [964, 513] on textarea "Comment" at bounding box center [898, 492] width 711 height 72
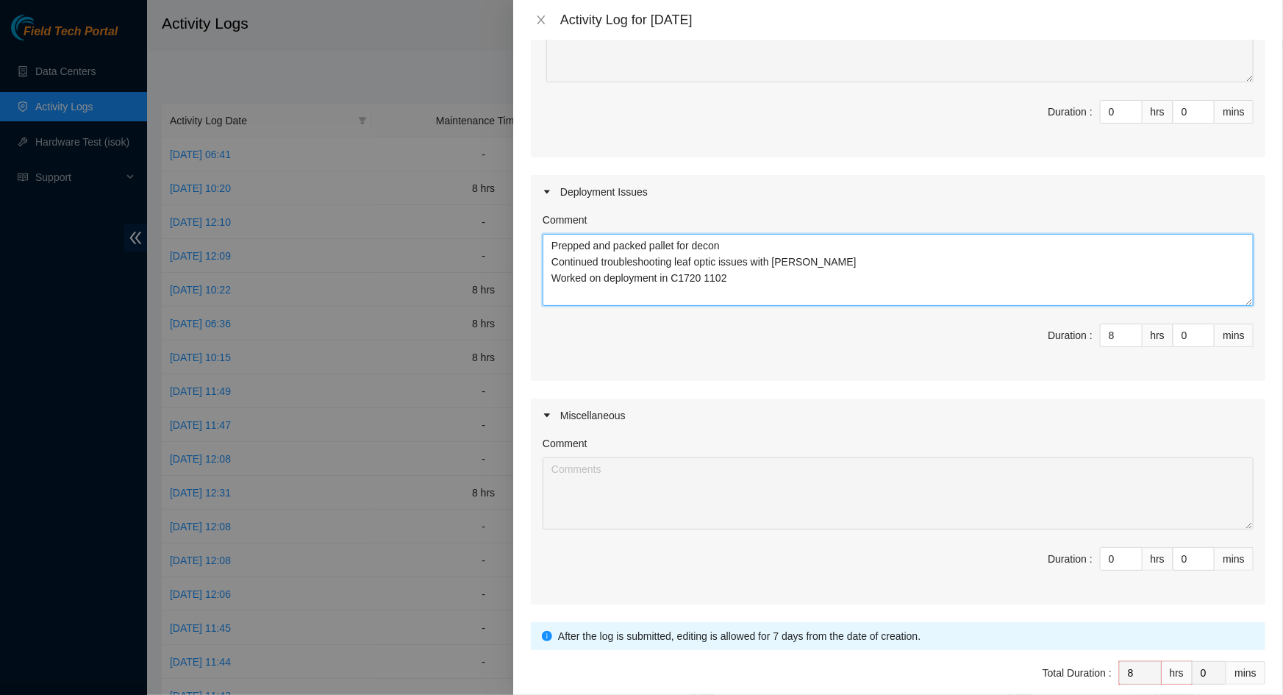
scroll to position [290, 0]
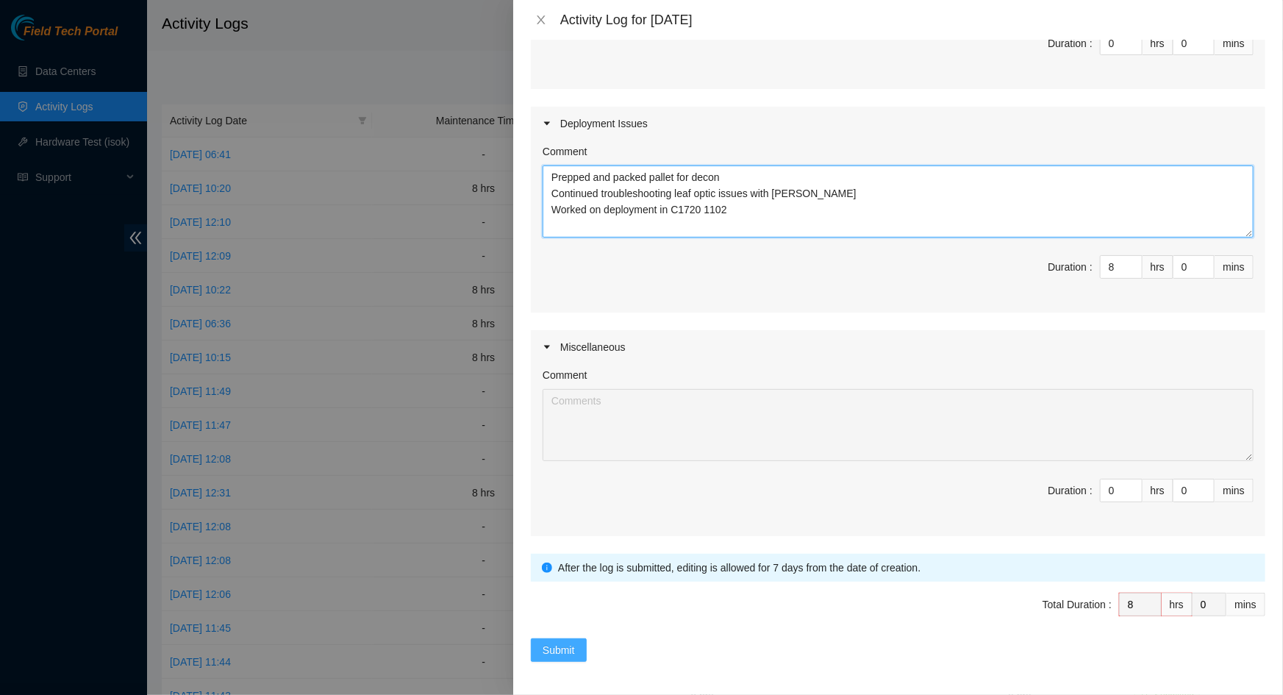
type textarea "Prepped and packed pallet for decon Continued troubleshooting leaf optic issues…"
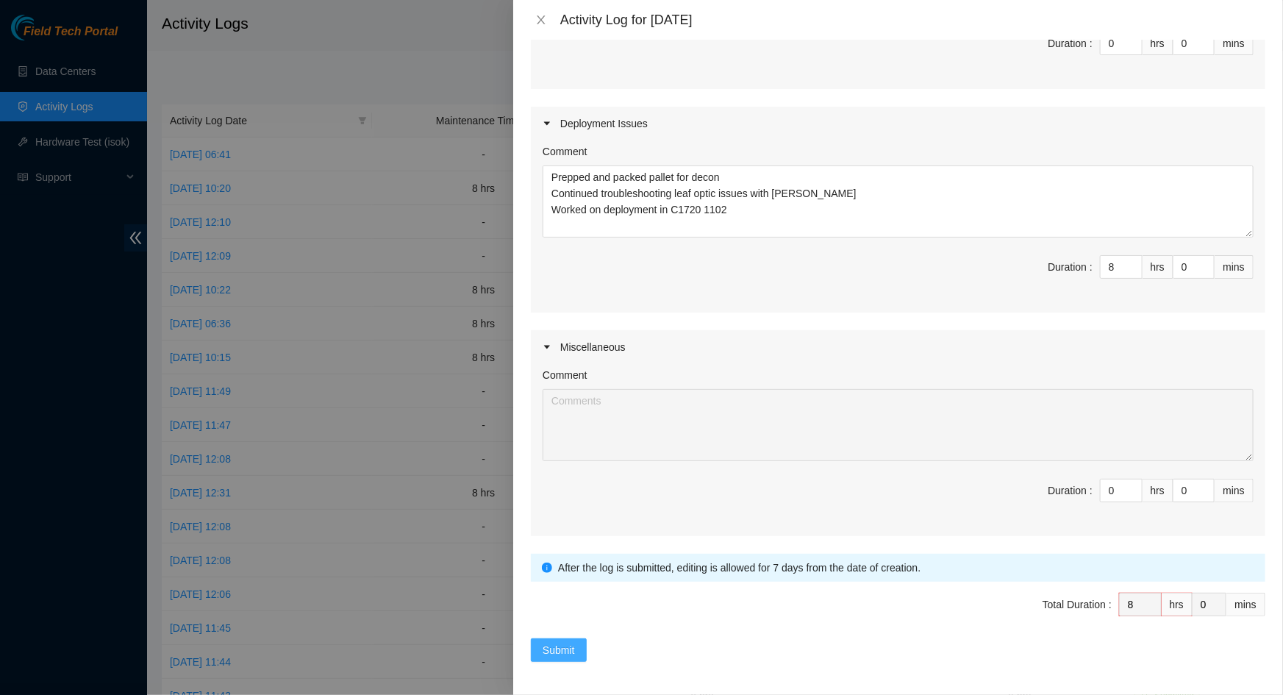
click at [572, 646] on span "Submit" at bounding box center [559, 650] width 32 height 16
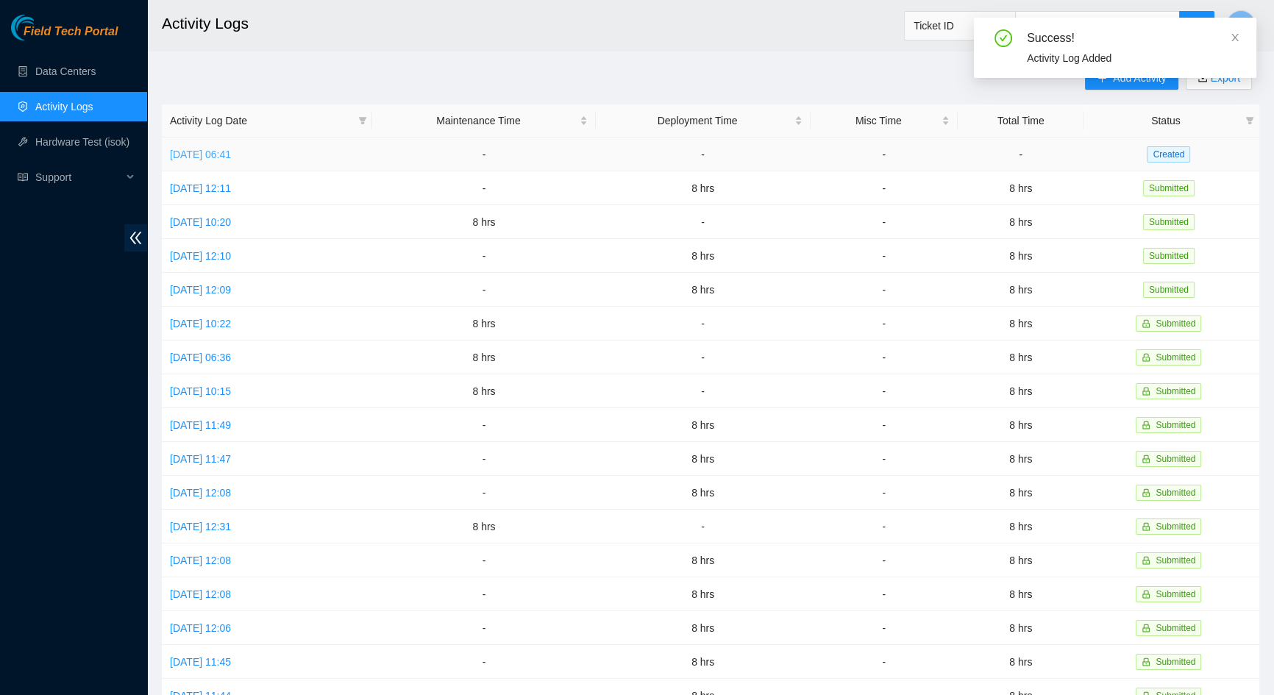
click at [231, 157] on link "[DATE] 06:41" at bounding box center [200, 155] width 61 height 12
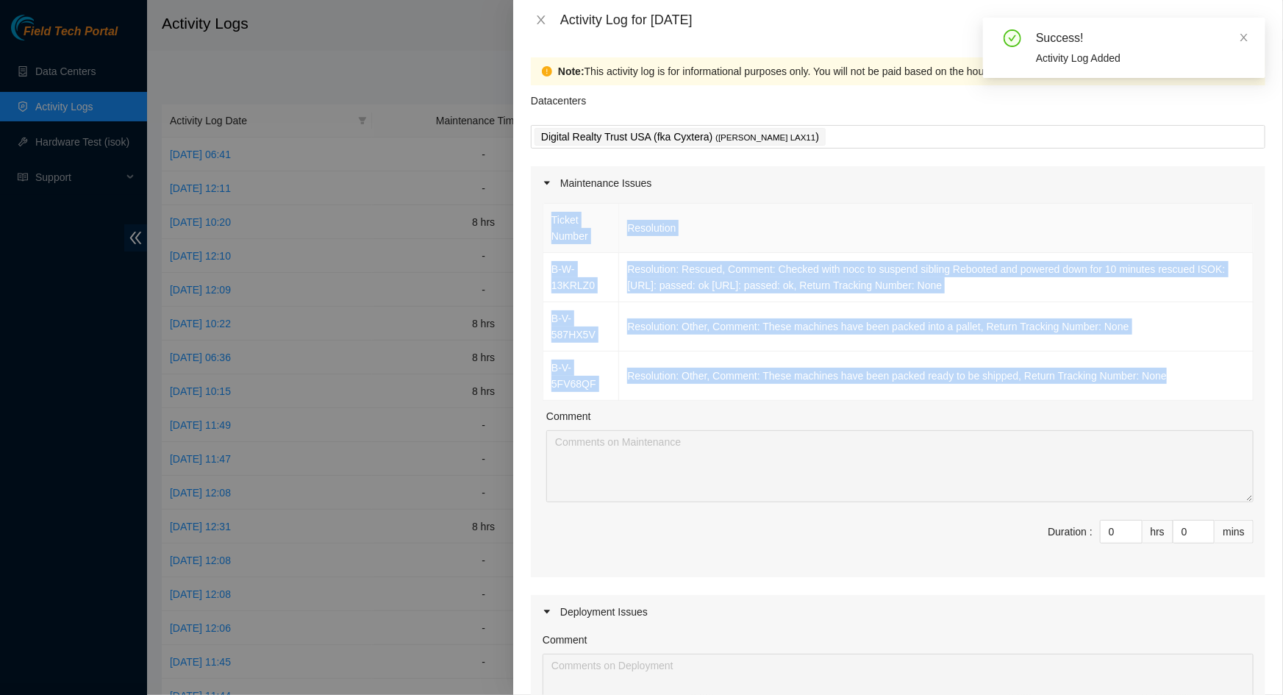
drag, startPoint x: 1168, startPoint y: 377, endPoint x: 542, endPoint y: 262, distance: 636.3
click at [543, 262] on div "Ticket Number Resolution B-W-13KRLZ0 Resolution: Rescued, Comment: Checked with…" at bounding box center [898, 302] width 711 height 198
copy table "Ticket Number Resolution B-W-13KRLZ0 Resolution: Rescued, Comment: Checked with…"
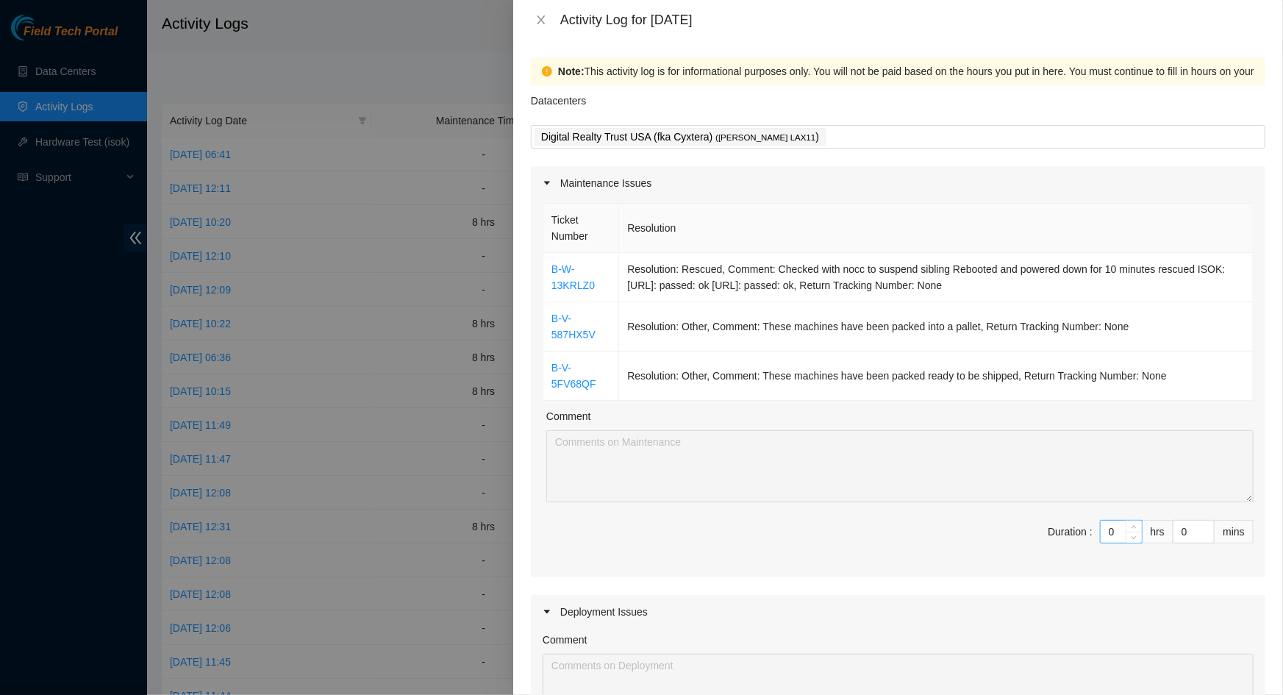
click at [1106, 532] on input "0" at bounding box center [1121, 532] width 41 height 22
type input "9"
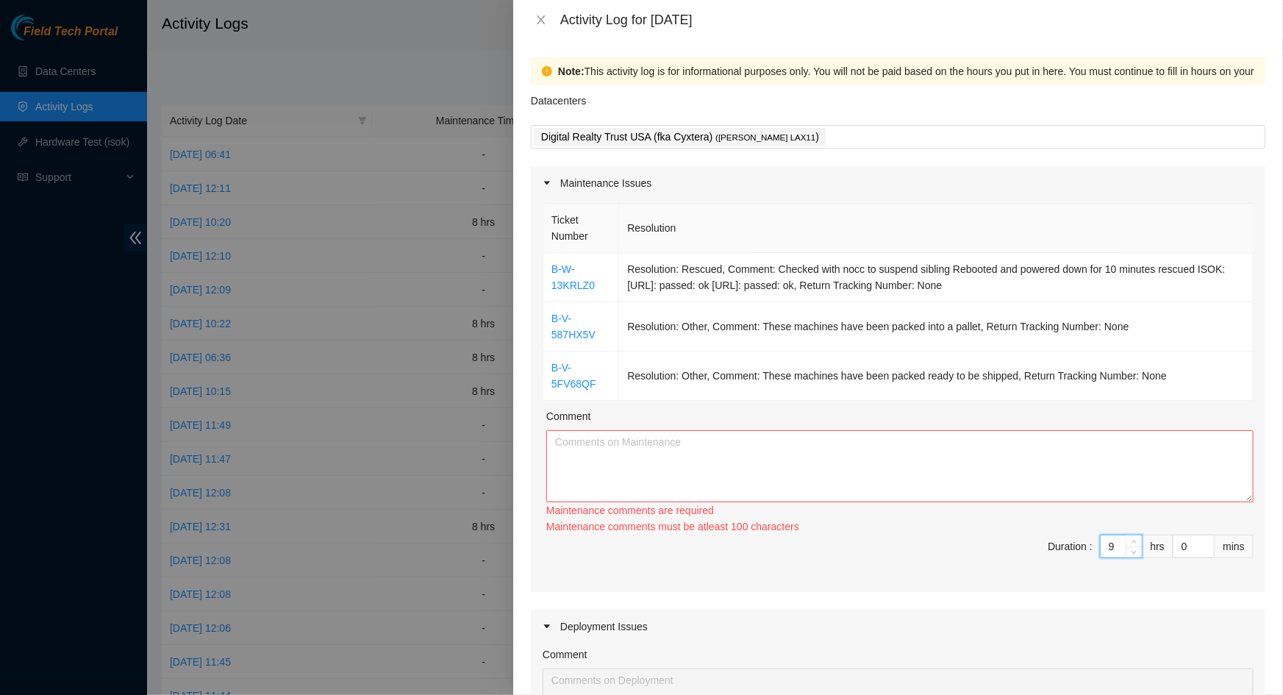
type input "0"
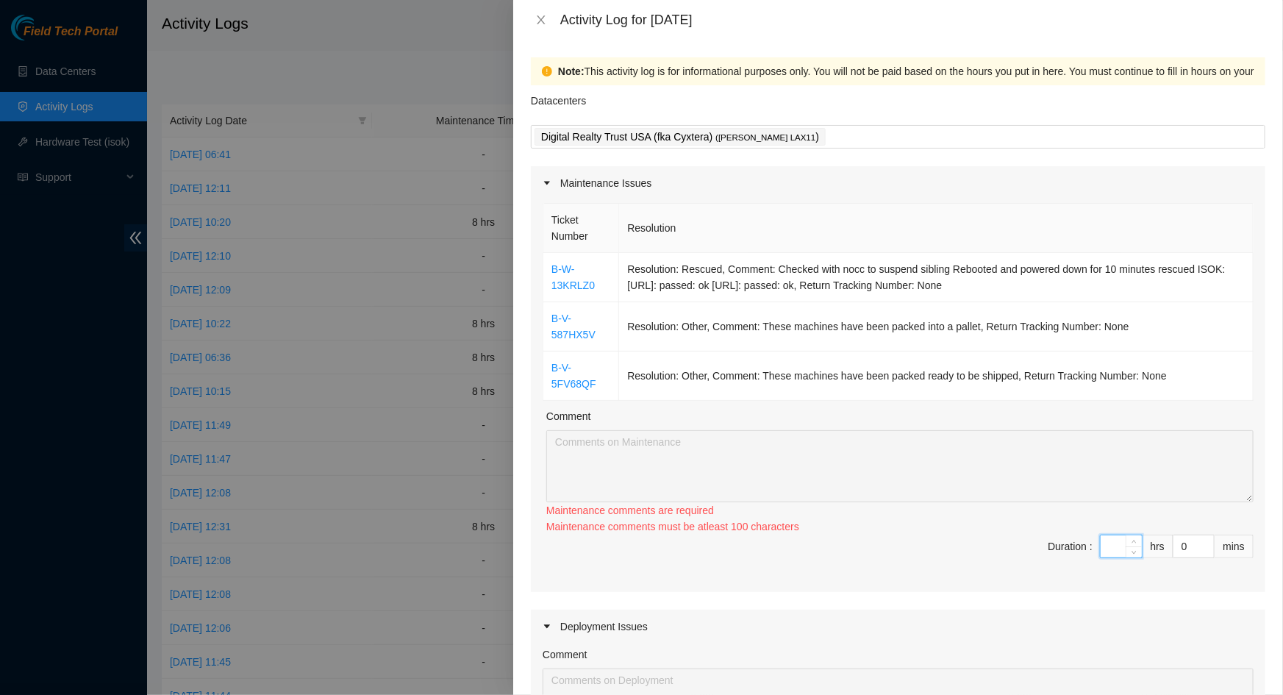
type input "9"
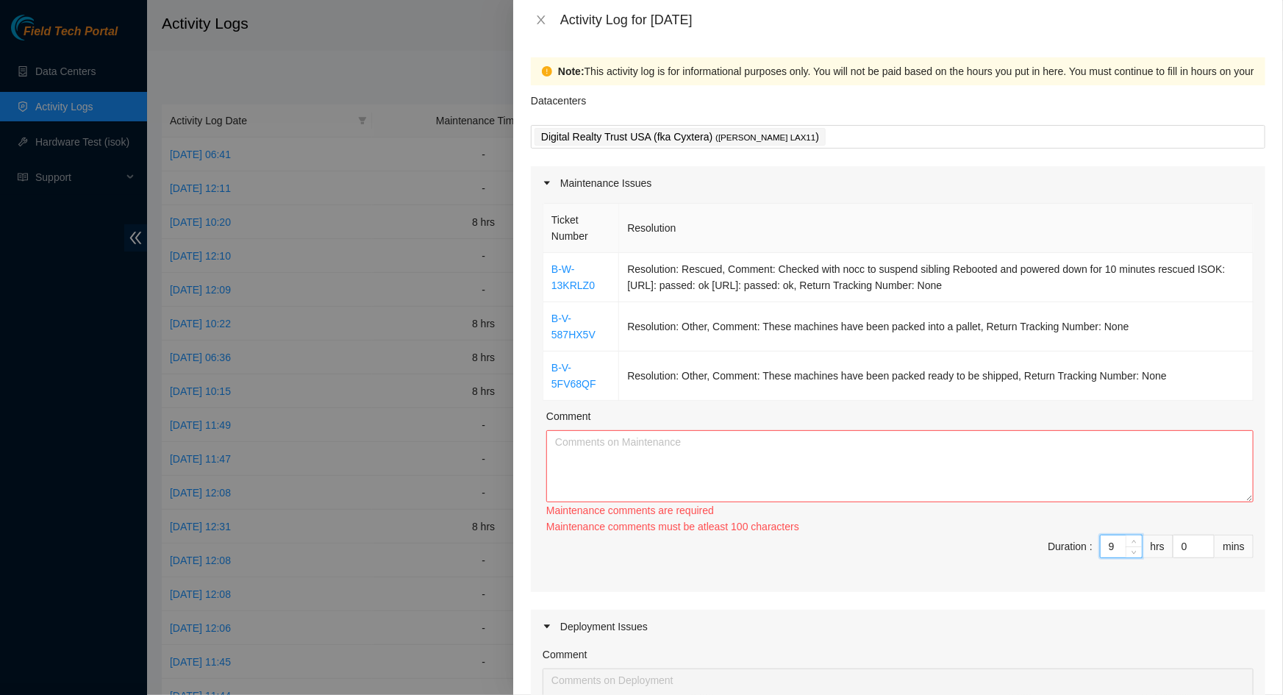
type input "0"
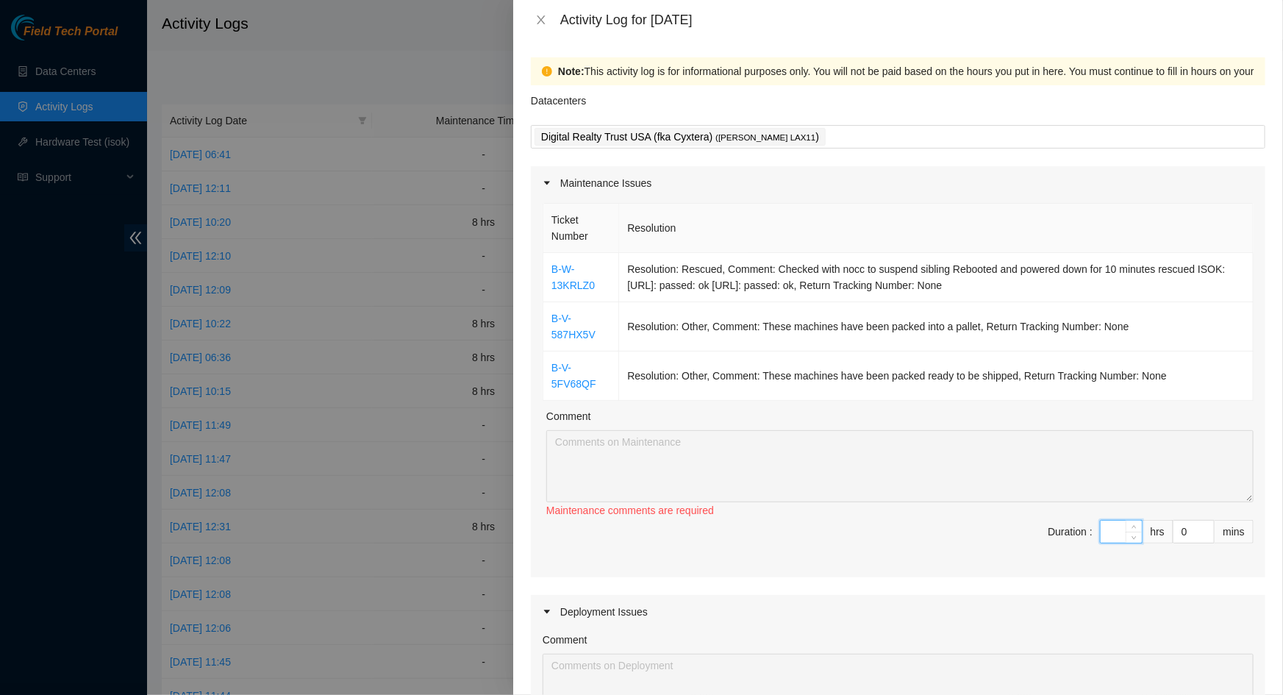
type input "8"
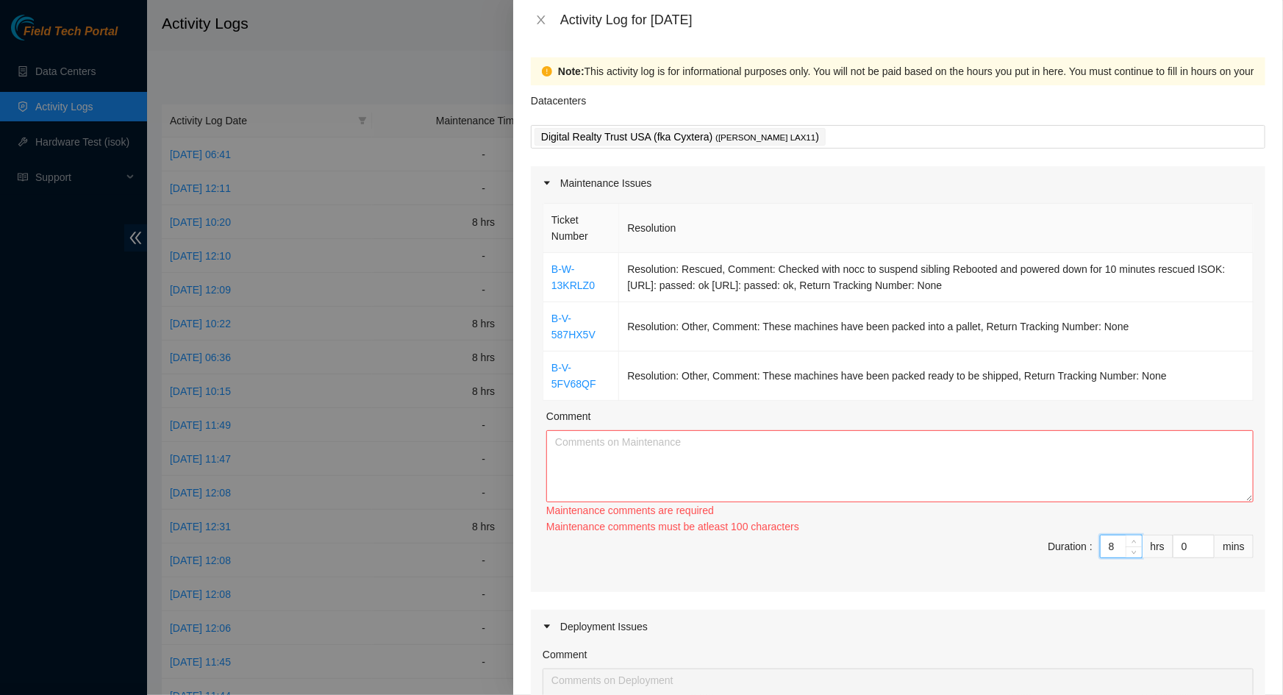
type input "8"
click at [925, 456] on textarea "Comment" at bounding box center [899, 466] width 707 height 72
paste textarea "Ticket Number Resolution B-W-13KRLZ0 Resolution: Rescued, Comment: Checked with…"
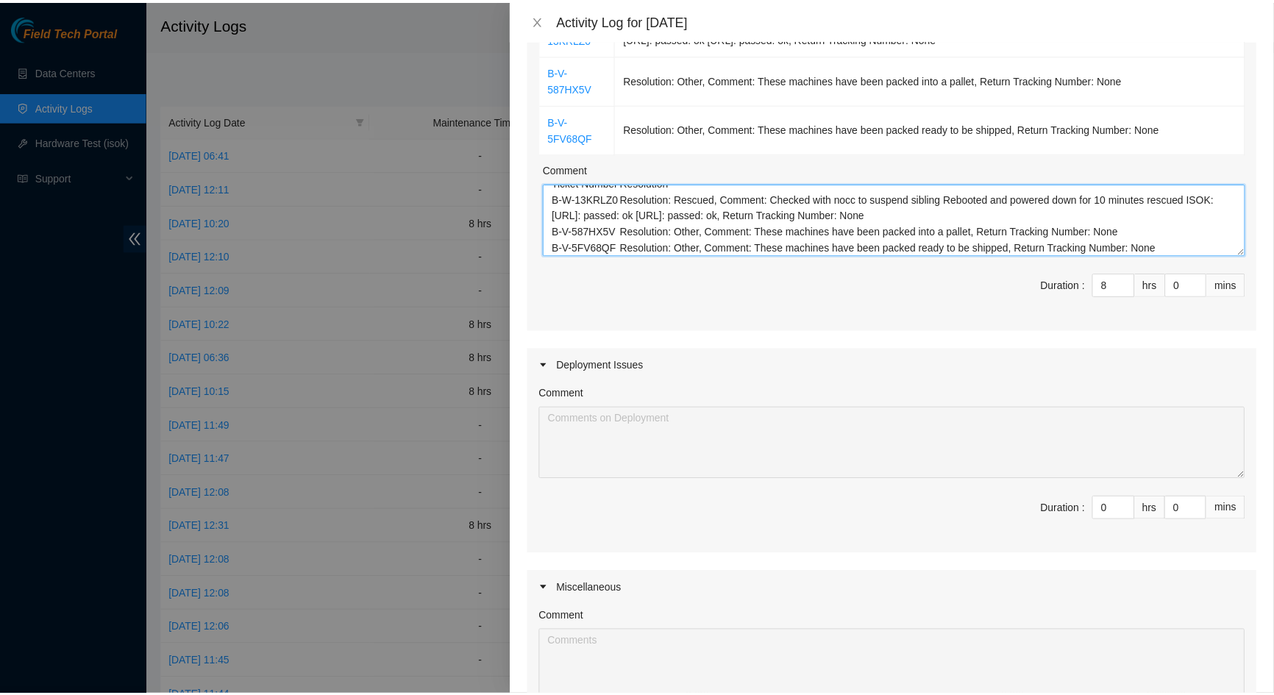
scroll to position [488, 0]
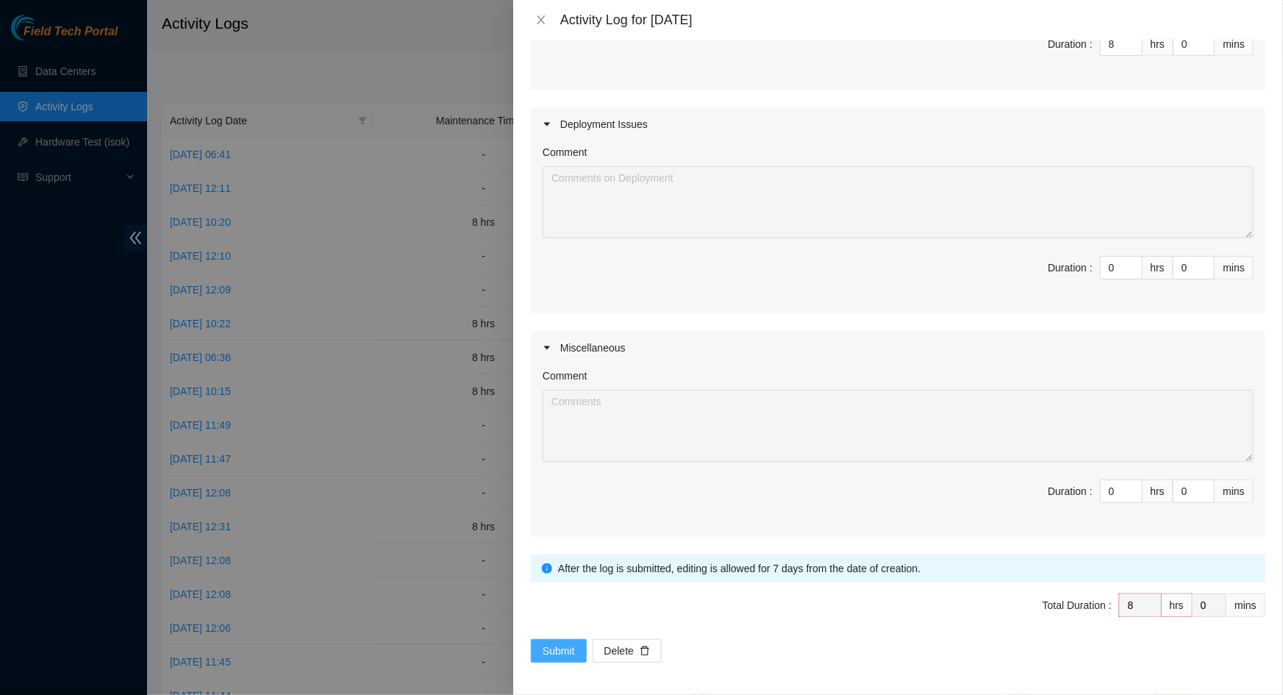
type textarea "Ticket Number Resolution B-W-13KRLZ0 Resolution: Rescued, Comment: Checked with…"
click at [581, 643] on button "Submit" at bounding box center [559, 651] width 56 height 24
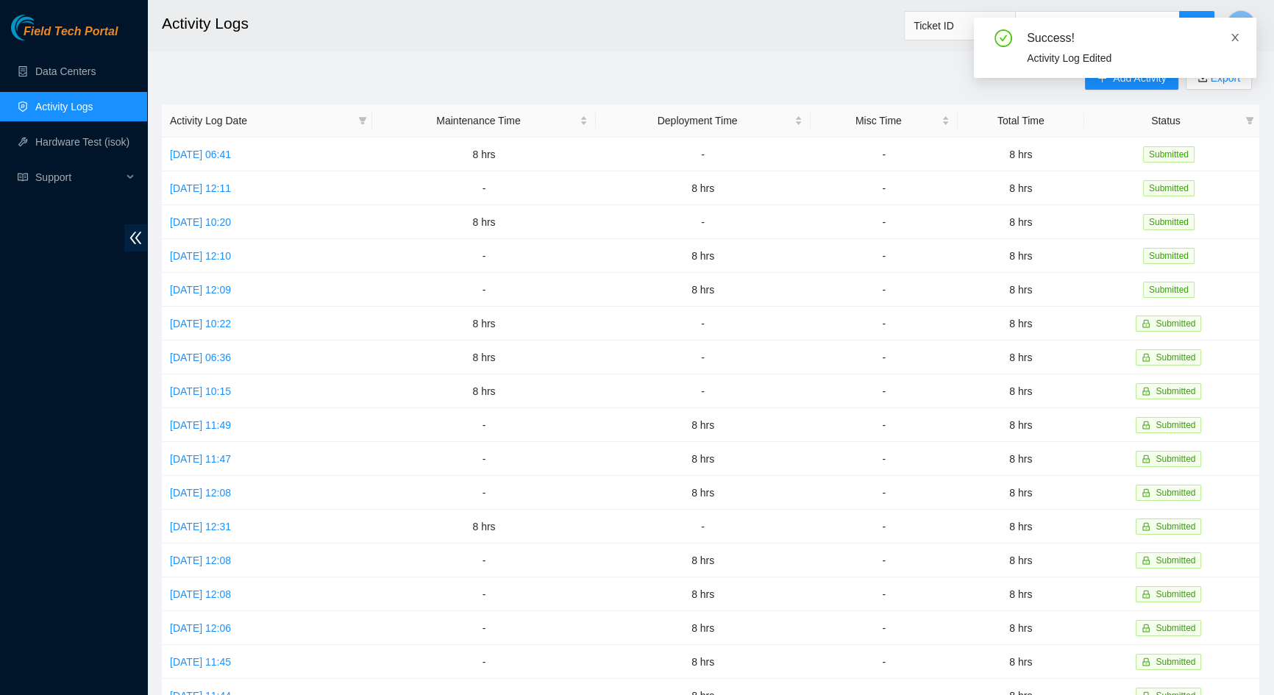
click at [1238, 38] on icon "close" at bounding box center [1235, 37] width 10 height 10
